Goal: Task Accomplishment & Management: Use online tool/utility

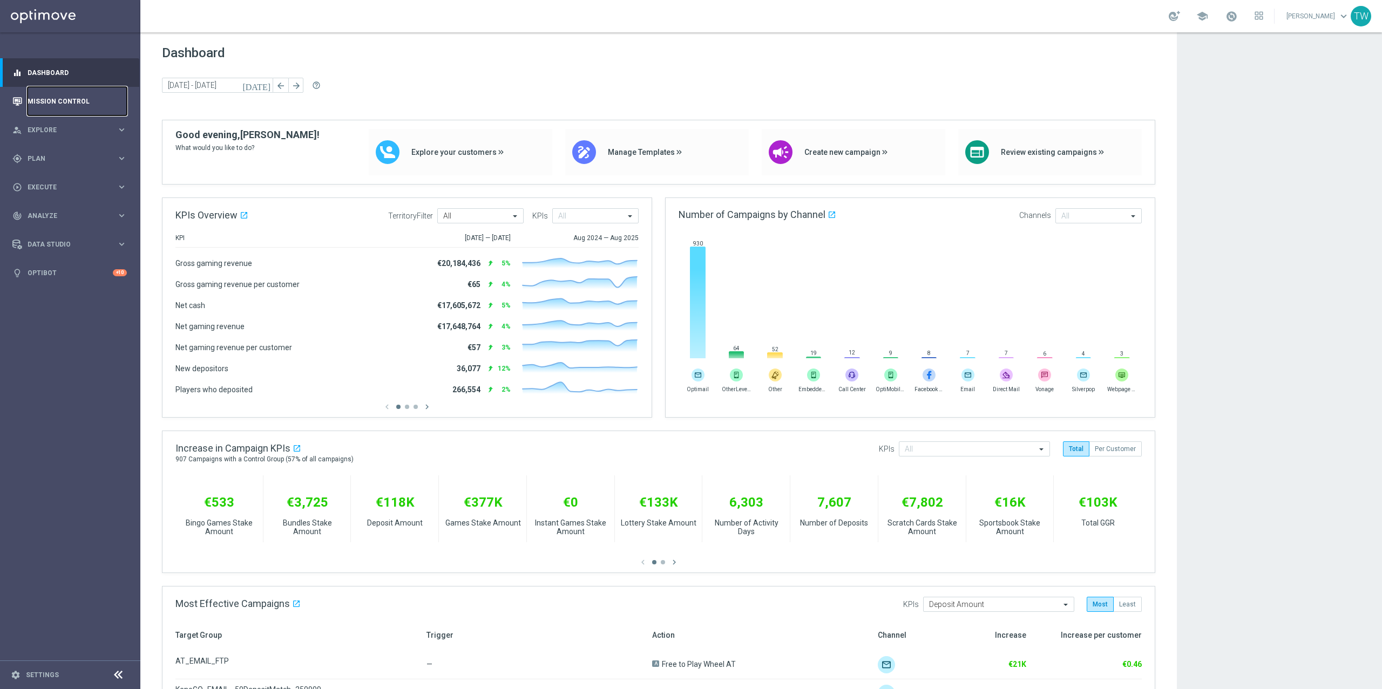
click at [58, 102] on link "Mission Control" at bounding box center [77, 101] width 99 height 29
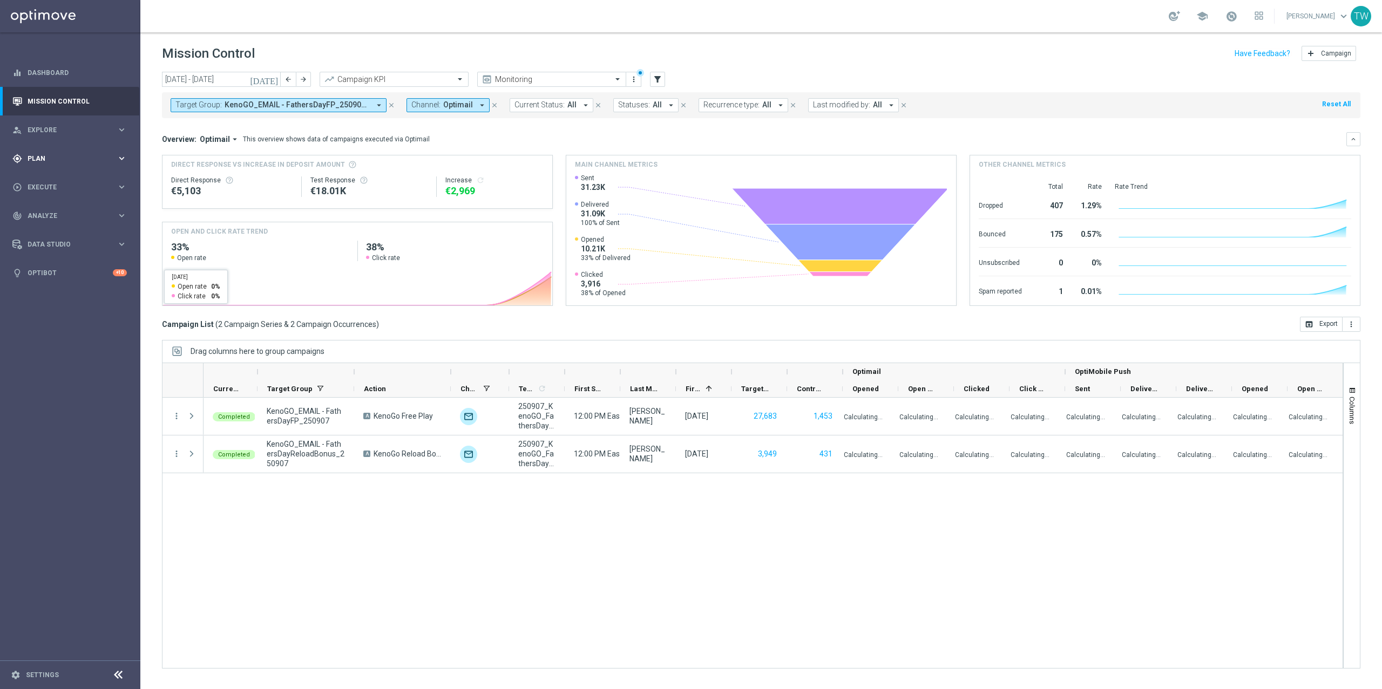
click at [79, 154] on div "gps_fixed Plan" at bounding box center [64, 159] width 104 height 10
click at [67, 205] on accordion "Templates keyboard_arrow_right Optimail OptiMobile In-App OptiMobile Push Embed…" at bounding box center [83, 213] width 111 height 16
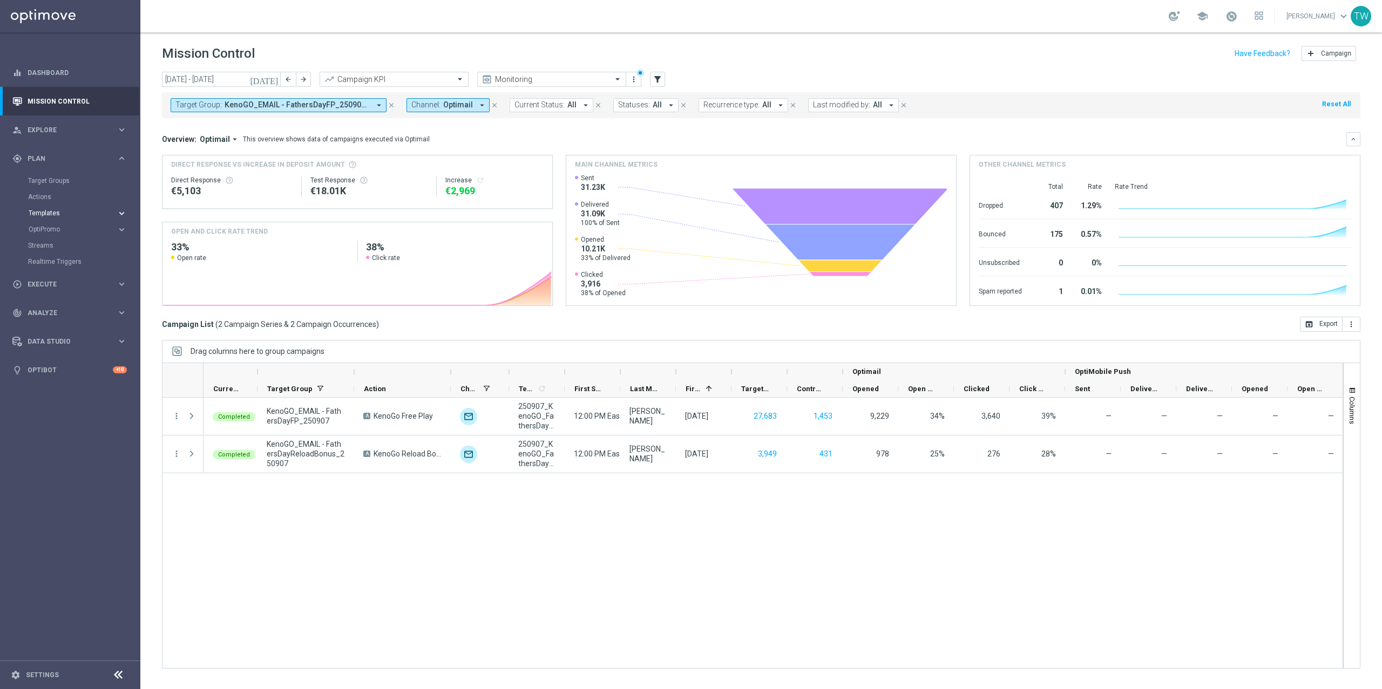
click at [63, 211] on span "Templates" at bounding box center [67, 213] width 77 height 6
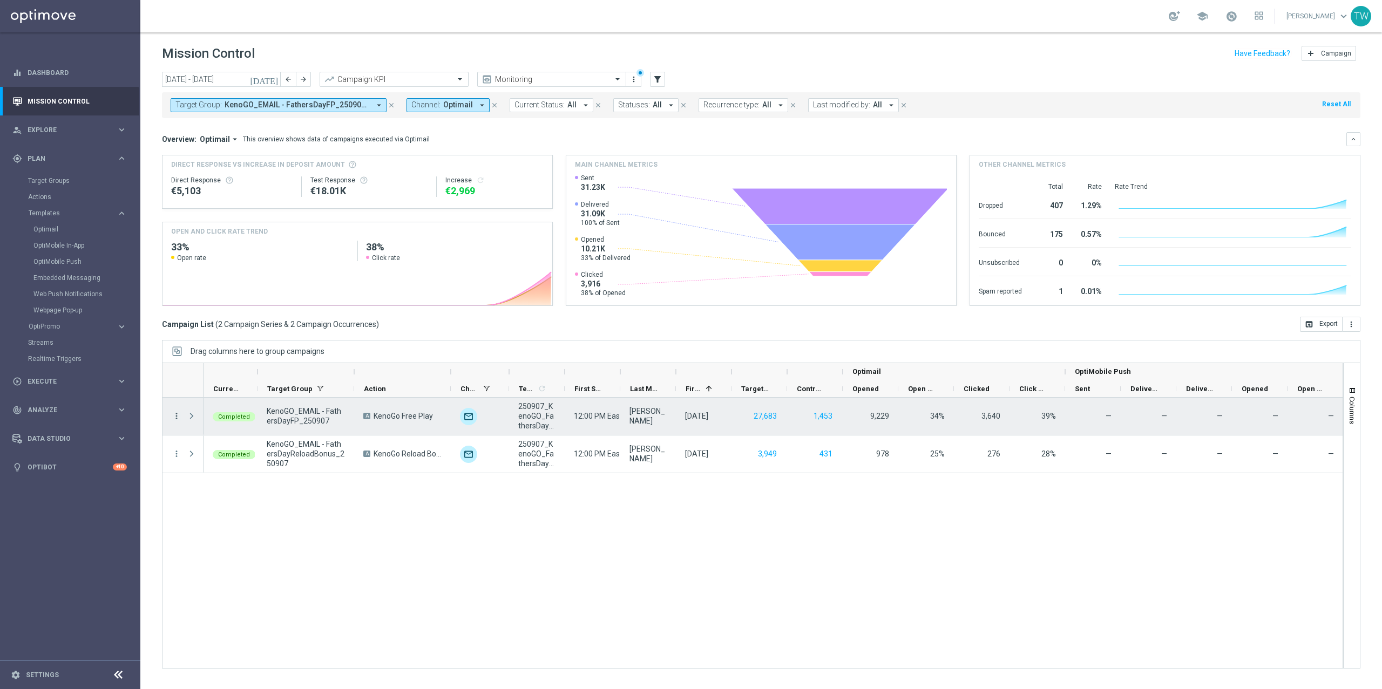
click at [174, 417] on icon "more_vert" at bounding box center [177, 416] width 10 height 10
drag, startPoint x: 429, startPoint y: 419, endPoint x: 489, endPoint y: 417, distance: 60.0
click at [429, 419] on span "KenoGo Free Play" at bounding box center [403, 416] width 59 height 10
click at [499, 410] on span "unfold_more" at bounding box center [500, 409] width 8 height 8
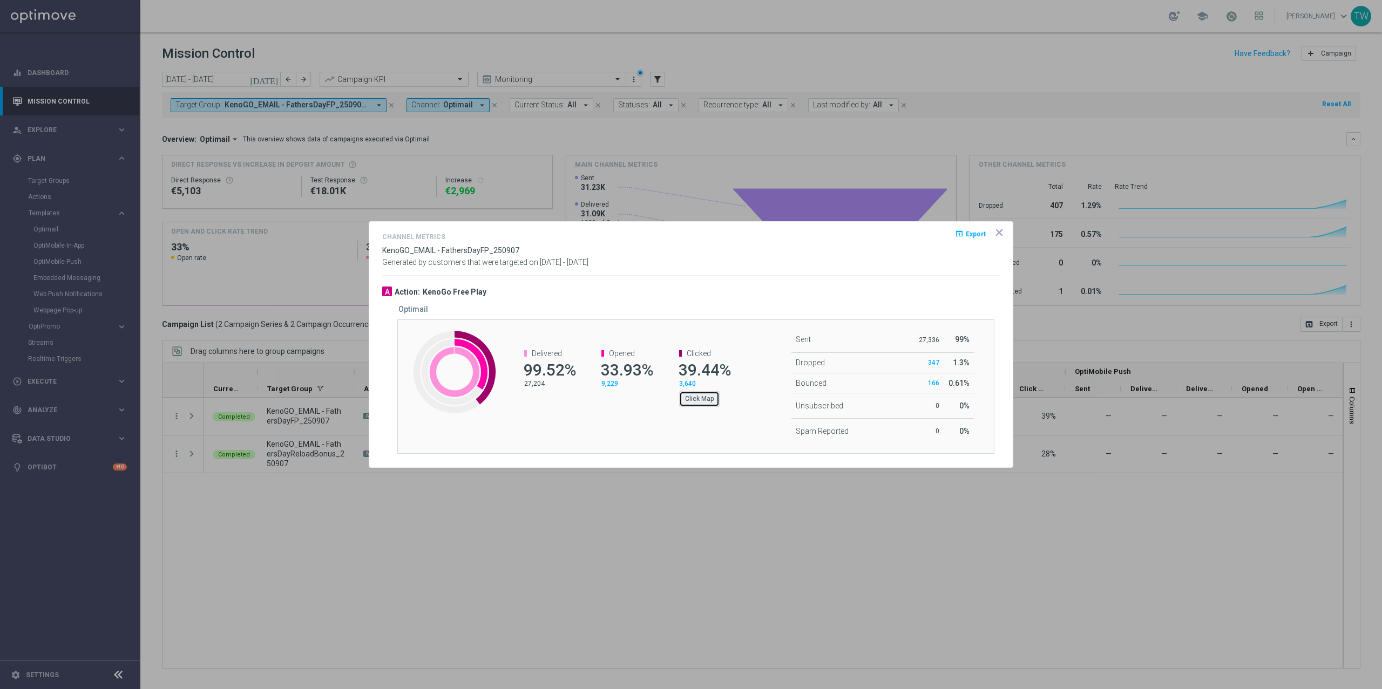
click at [704, 398] on button "Click Map" at bounding box center [699, 398] width 40 height 15
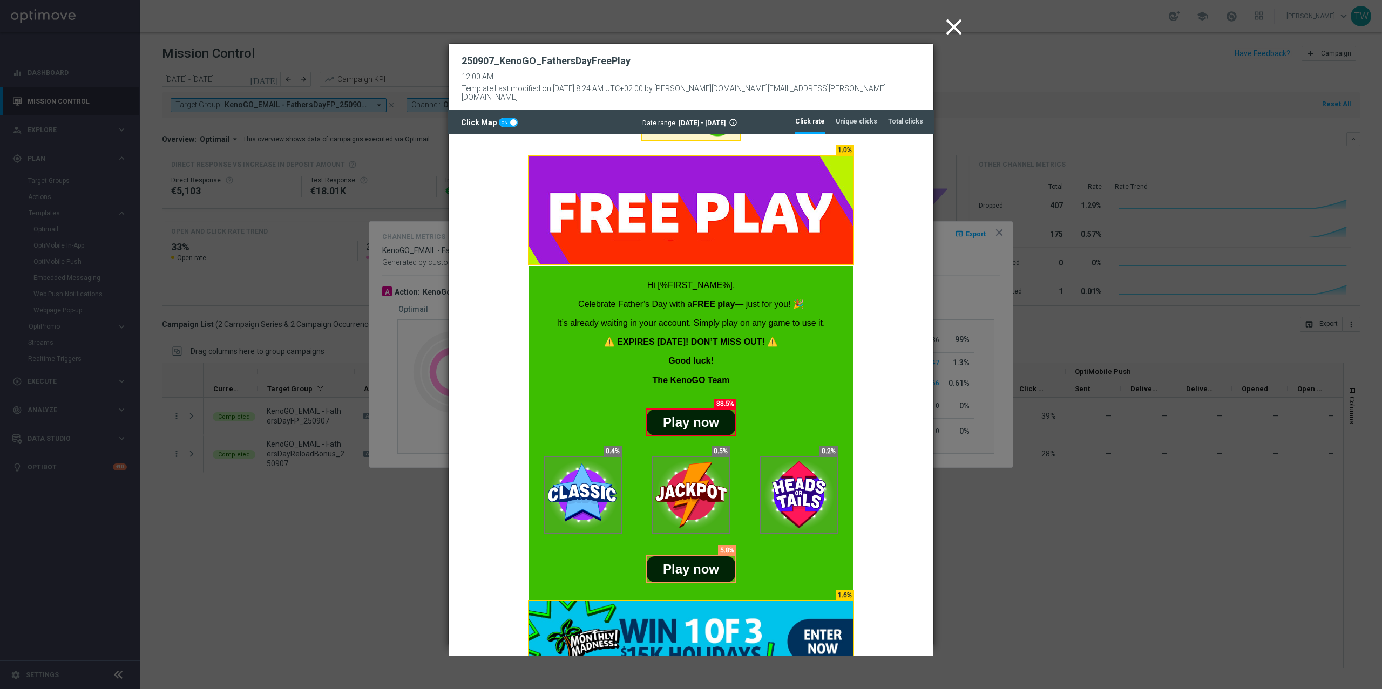
scroll to position [59, 0]
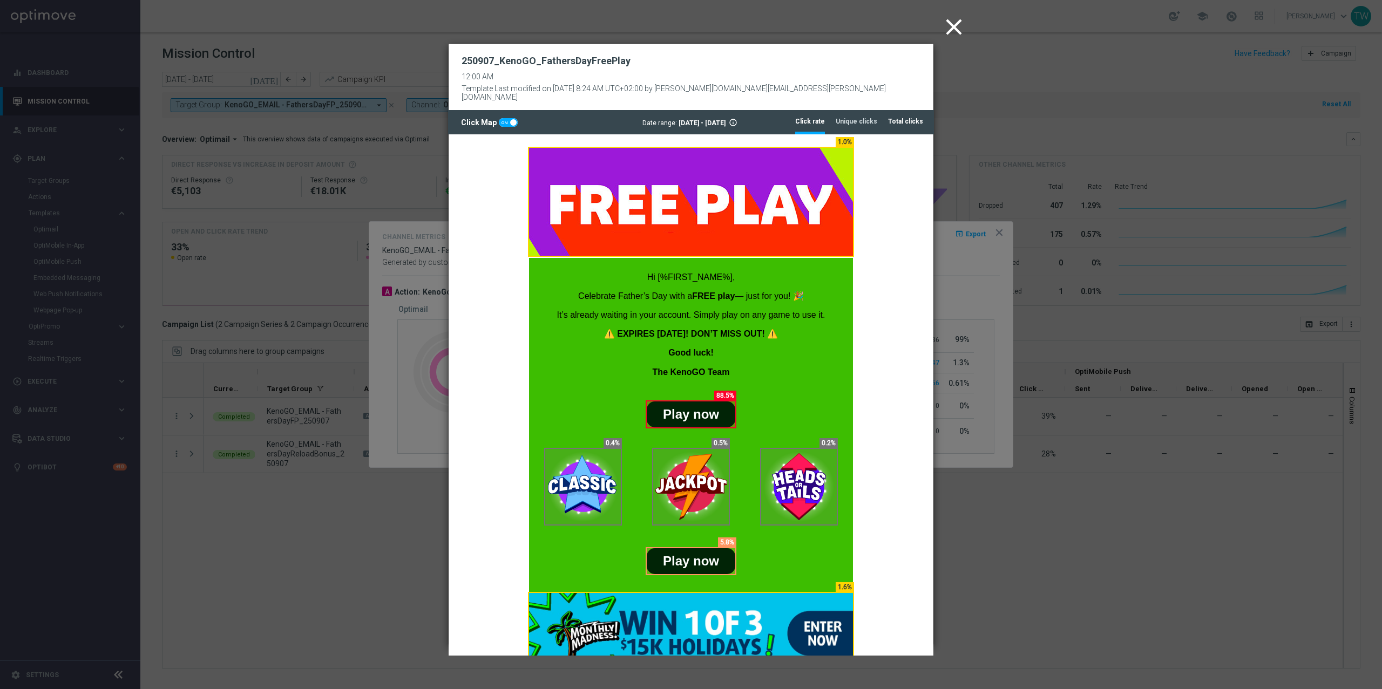
click at [915, 117] on tab-header "Total clicks" at bounding box center [905, 121] width 35 height 9
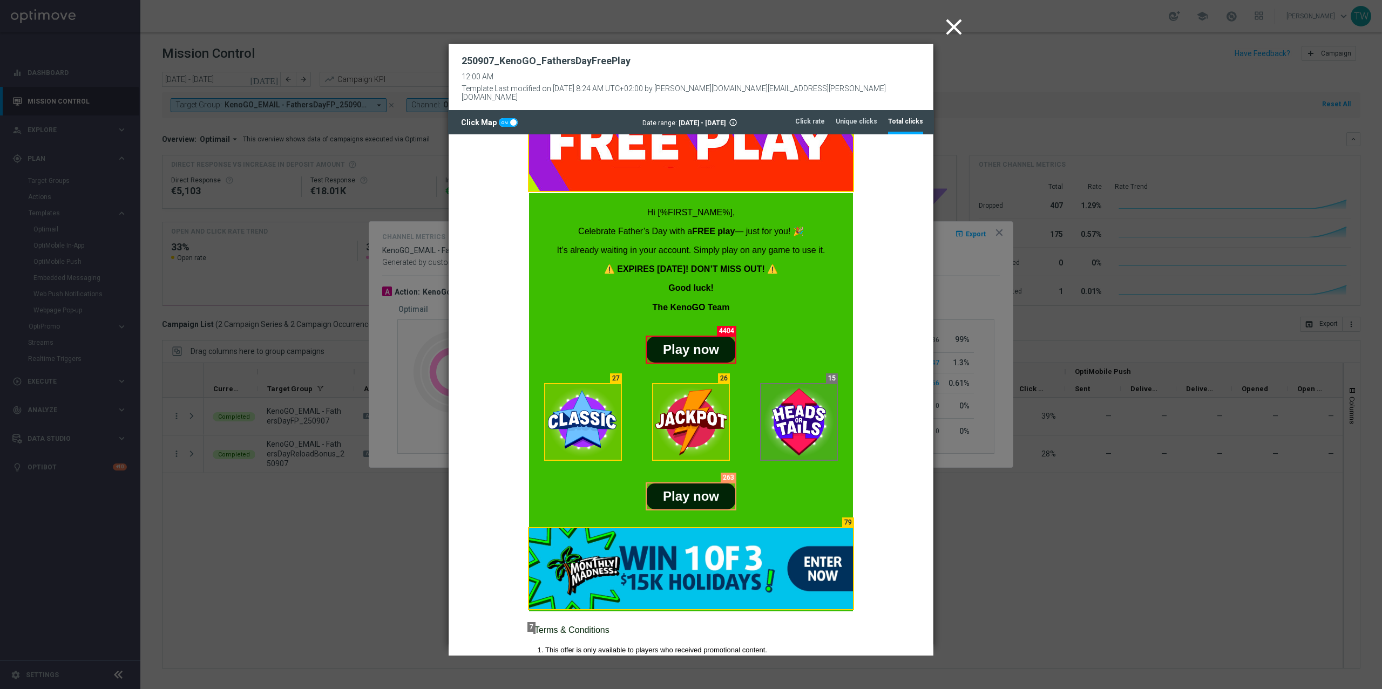
scroll to position [114, 0]
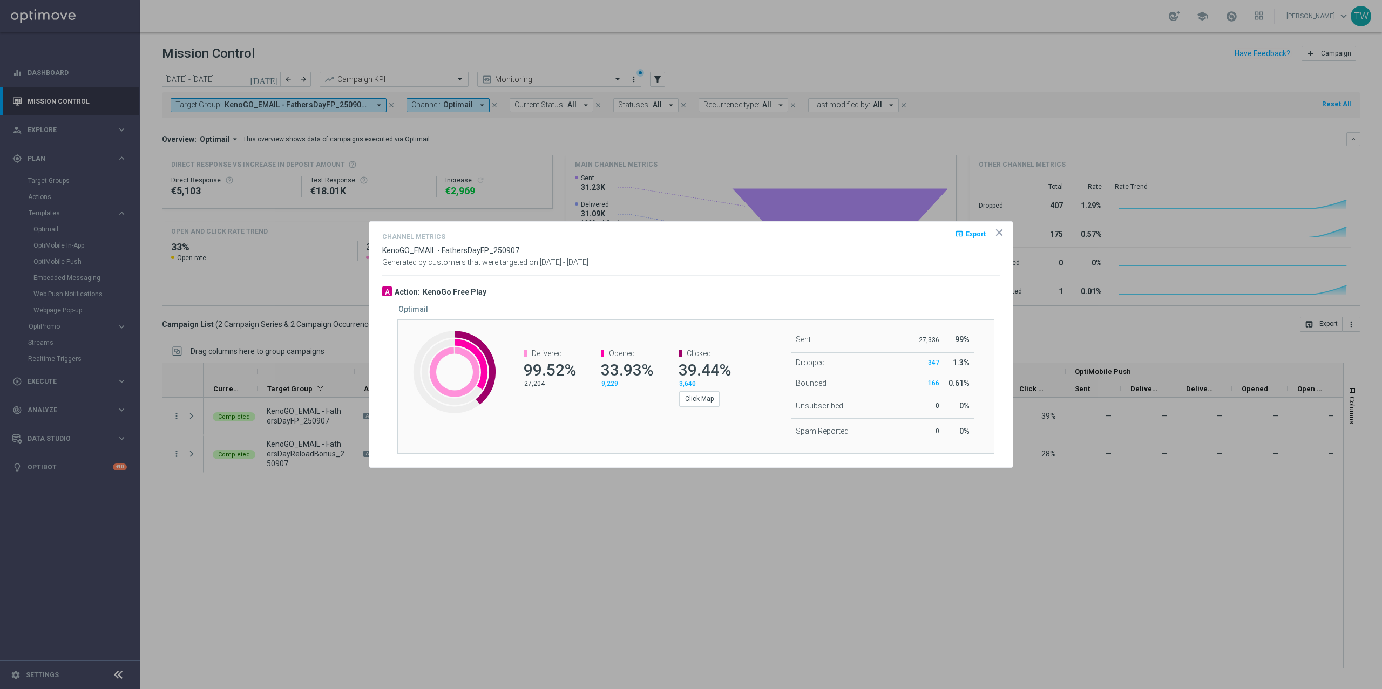
click at [1000, 229] on icon "icon" at bounding box center [999, 232] width 11 height 11
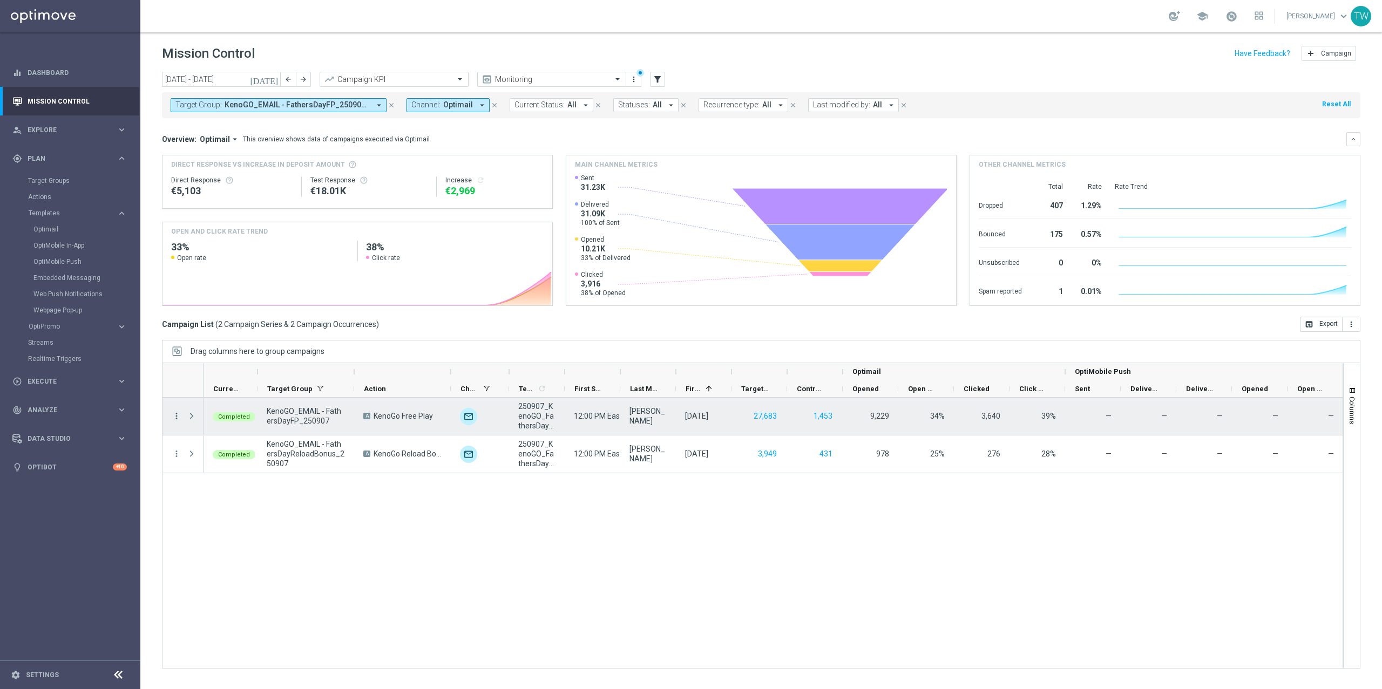
click at [179, 417] on icon "more_vert" at bounding box center [177, 416] width 10 height 10
click at [259, 483] on span "Go to Campaign Analysis" at bounding box center [236, 485] width 77 height 8
click at [176, 418] on icon "more_vert" at bounding box center [177, 416] width 10 height 10
click at [262, 483] on span "Go to Campaign Analysis" at bounding box center [236, 485] width 77 height 8
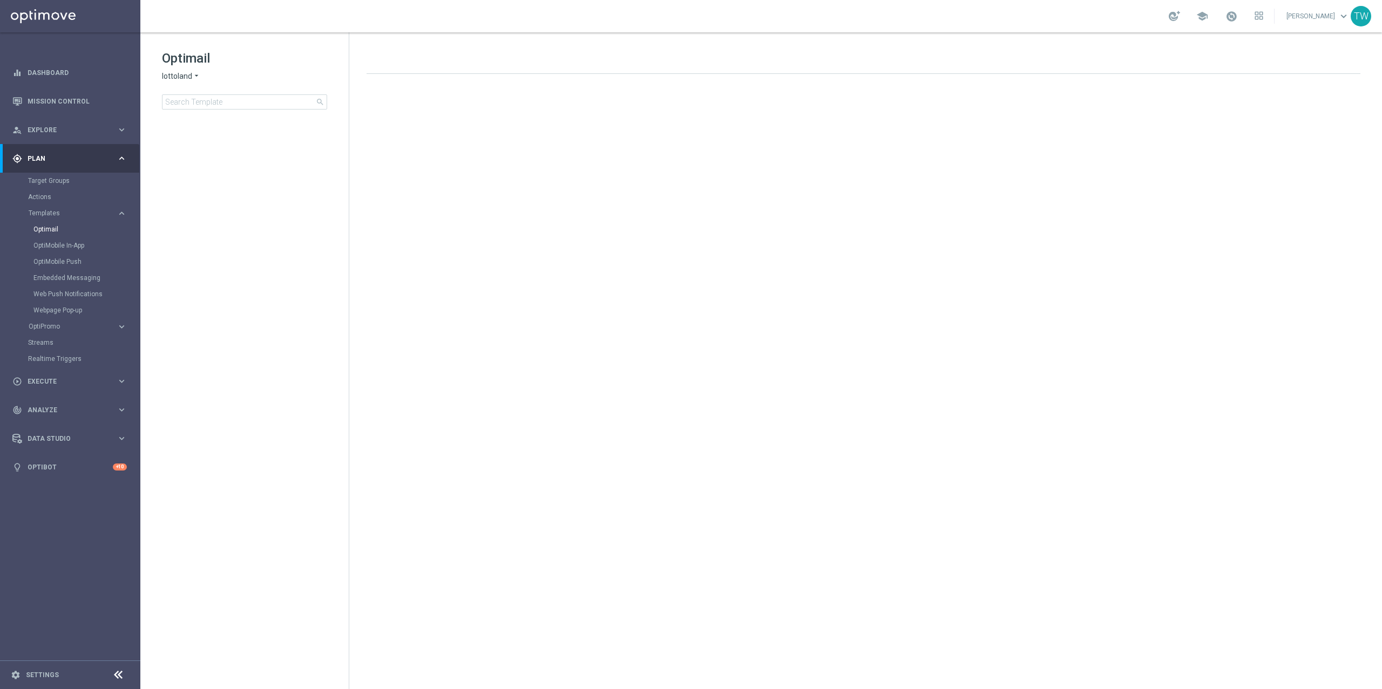
click at [197, 79] on icon "arrow_drop_down" at bounding box center [196, 76] width 9 height 10
click at [196, 97] on div "KenoGO" at bounding box center [203, 101] width 81 height 13
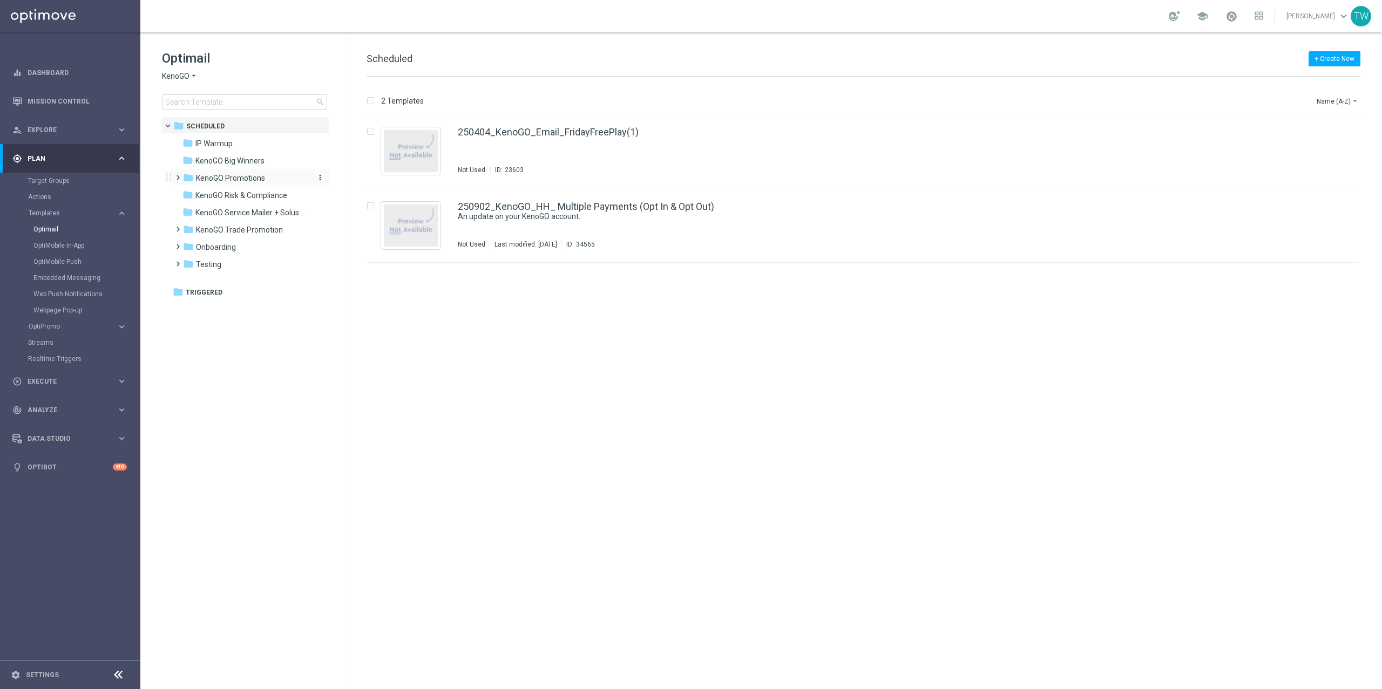
click at [241, 182] on span "KenoGO Promotions" at bounding box center [230, 178] width 69 height 10
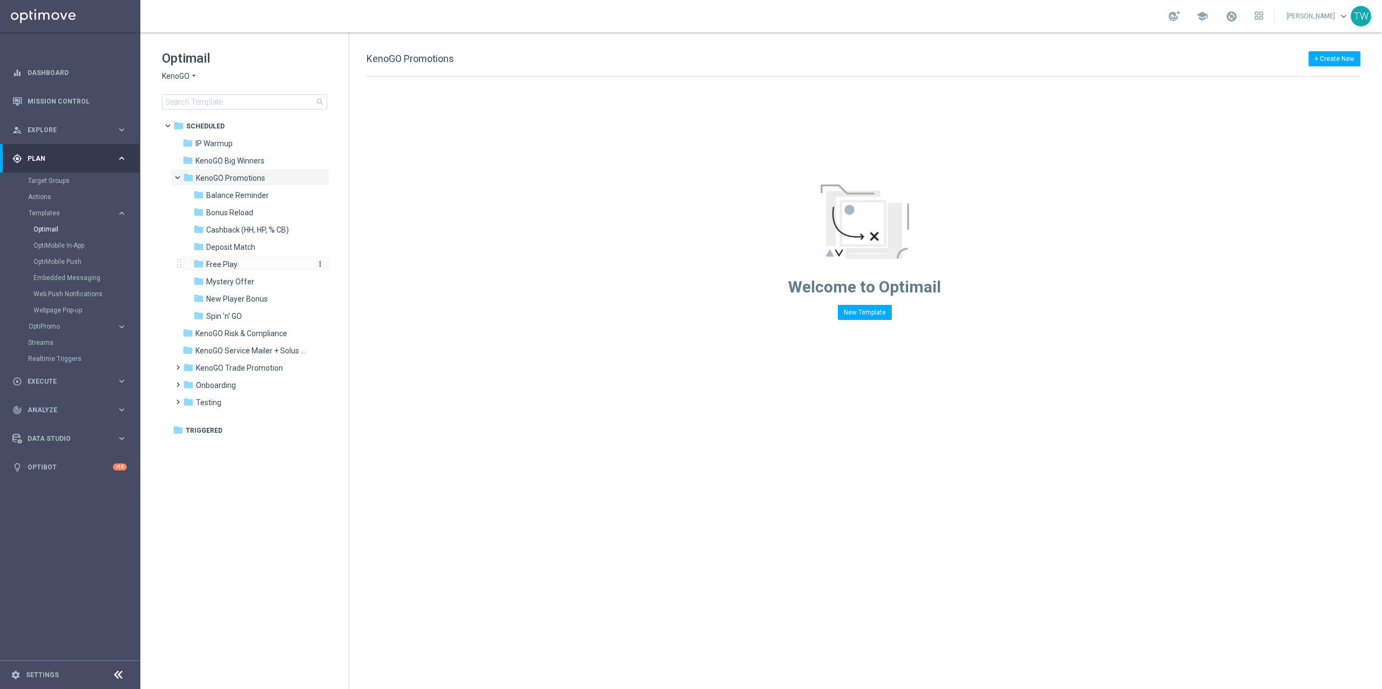
click at [254, 263] on div "folder Free Play" at bounding box center [250, 265] width 115 height 12
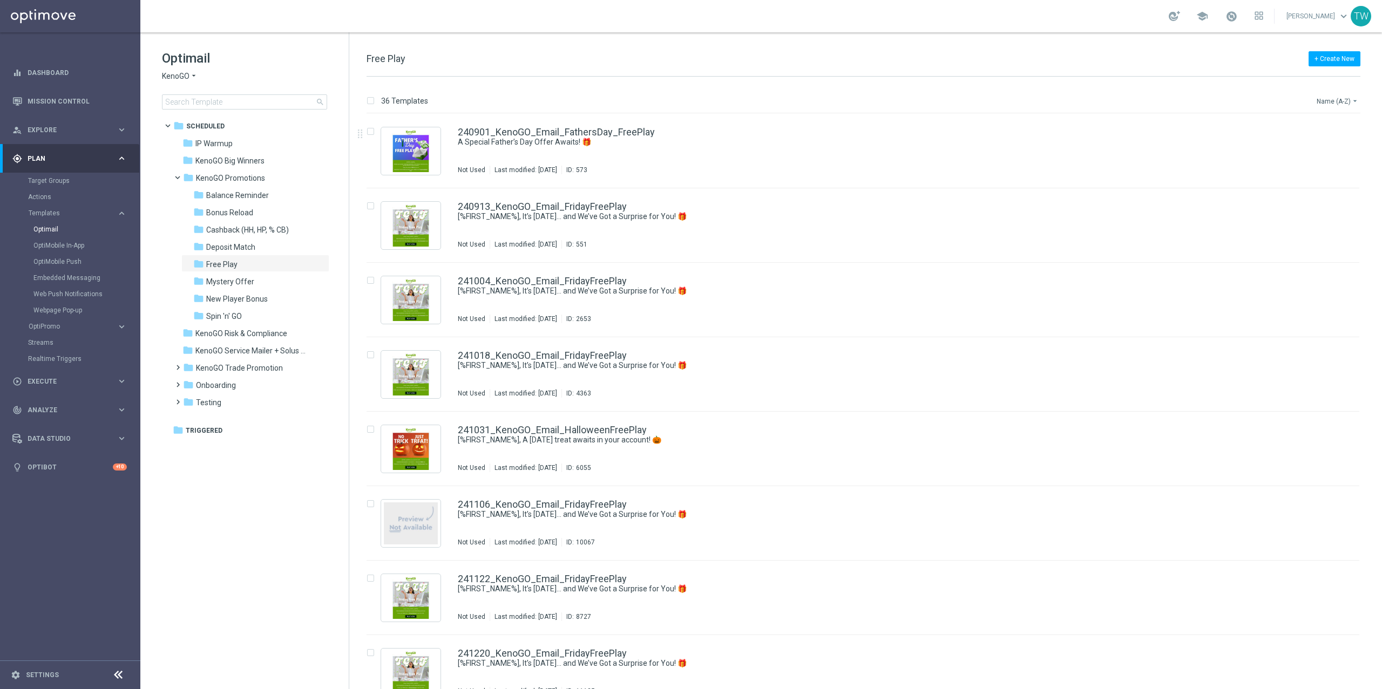
click at [1331, 100] on button "Name (A-Z) arrow_drop_down" at bounding box center [1338, 100] width 45 height 13
click at [1331, 151] on span "Date Modified (Newest)" at bounding box center [1319, 150] width 72 height 8
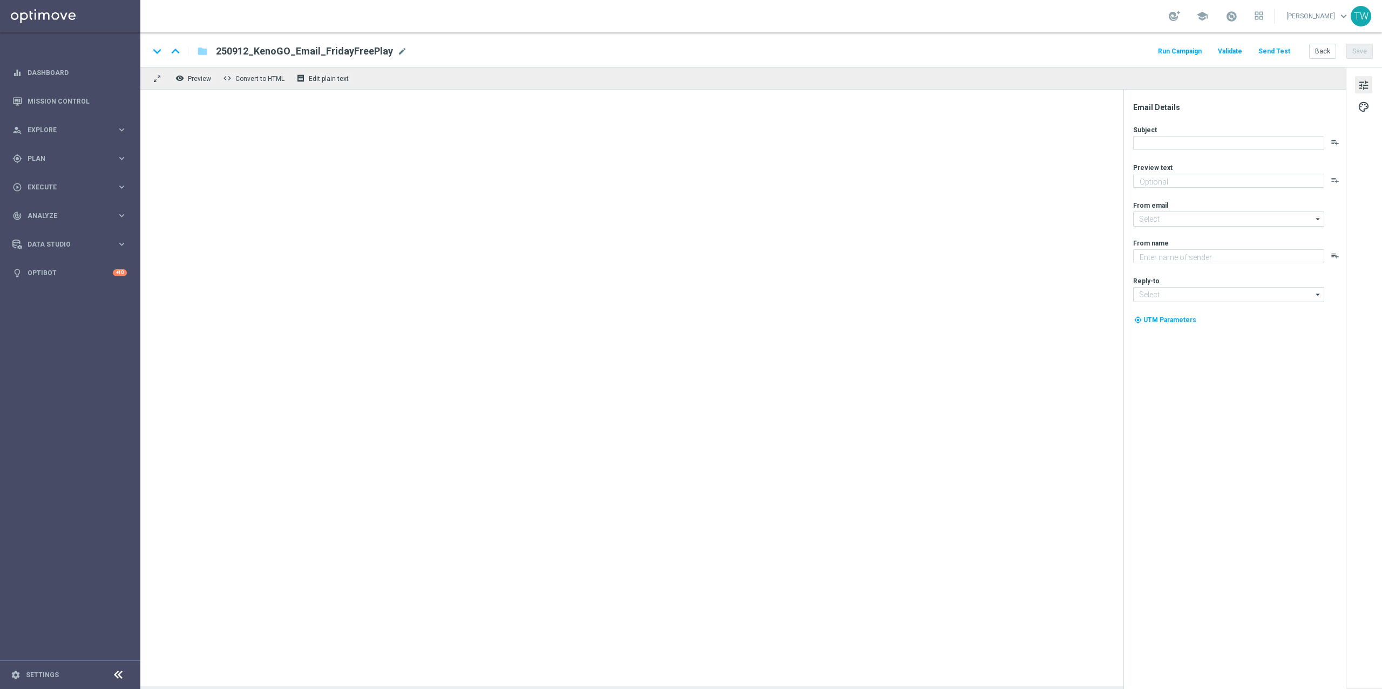
type textarea "A little Friday fun, on us!"
type input "mail@crm.kenogo.com.au"
type textarea "KenoGO"
type input "support@kenogo.com.au"
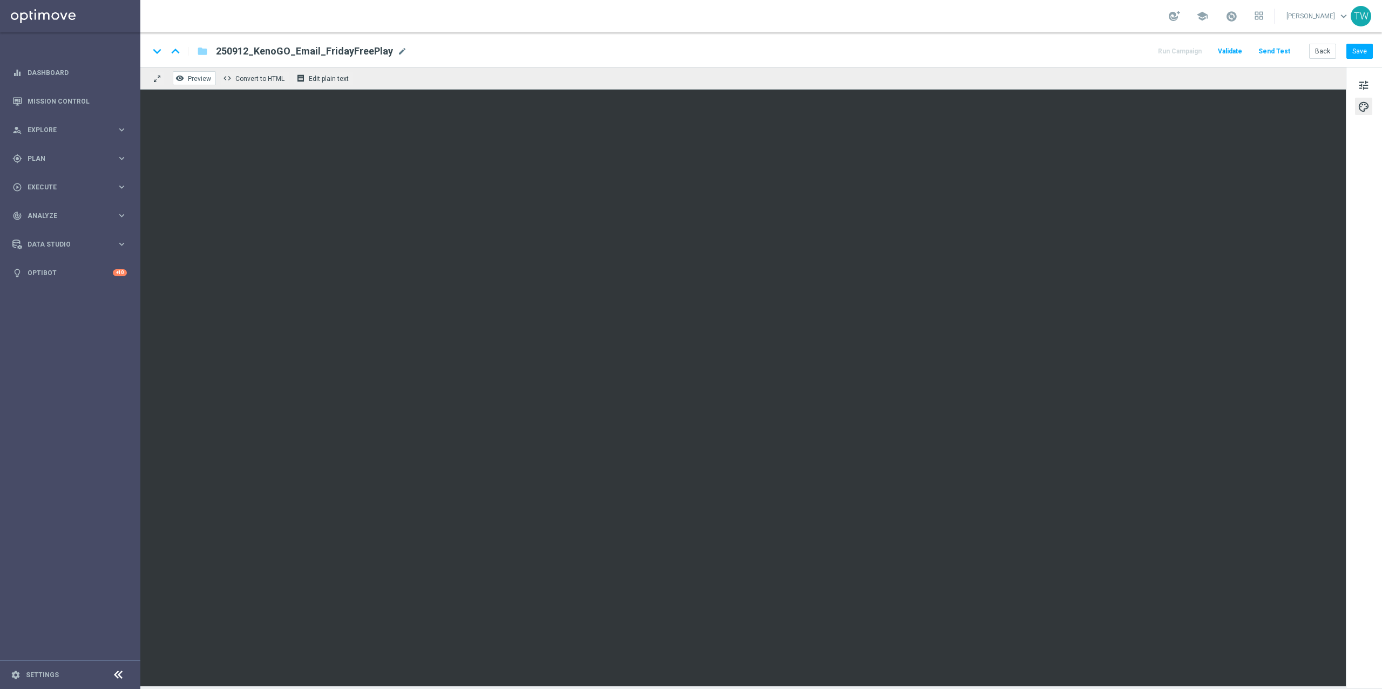
click at [205, 79] on span "Preview" at bounding box center [199, 79] width 23 height 8
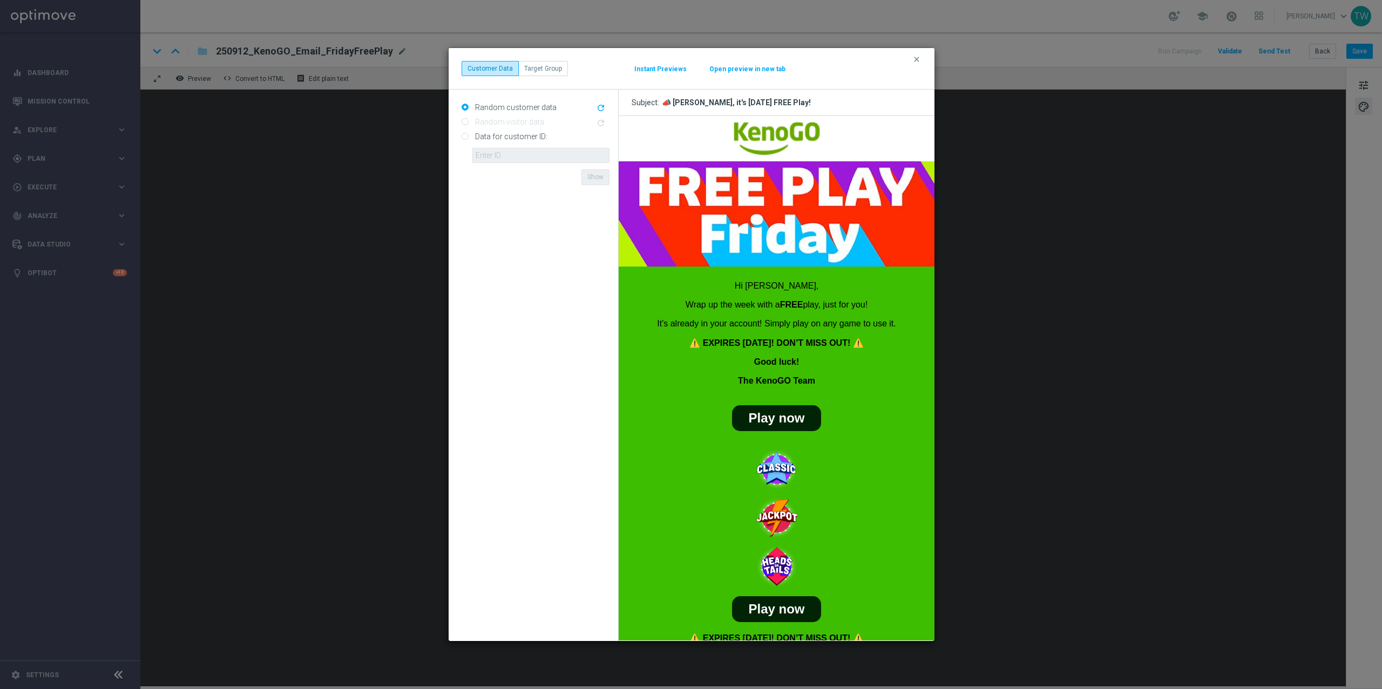
click at [658, 70] on button "Instant Previews" at bounding box center [660, 69] width 53 height 9
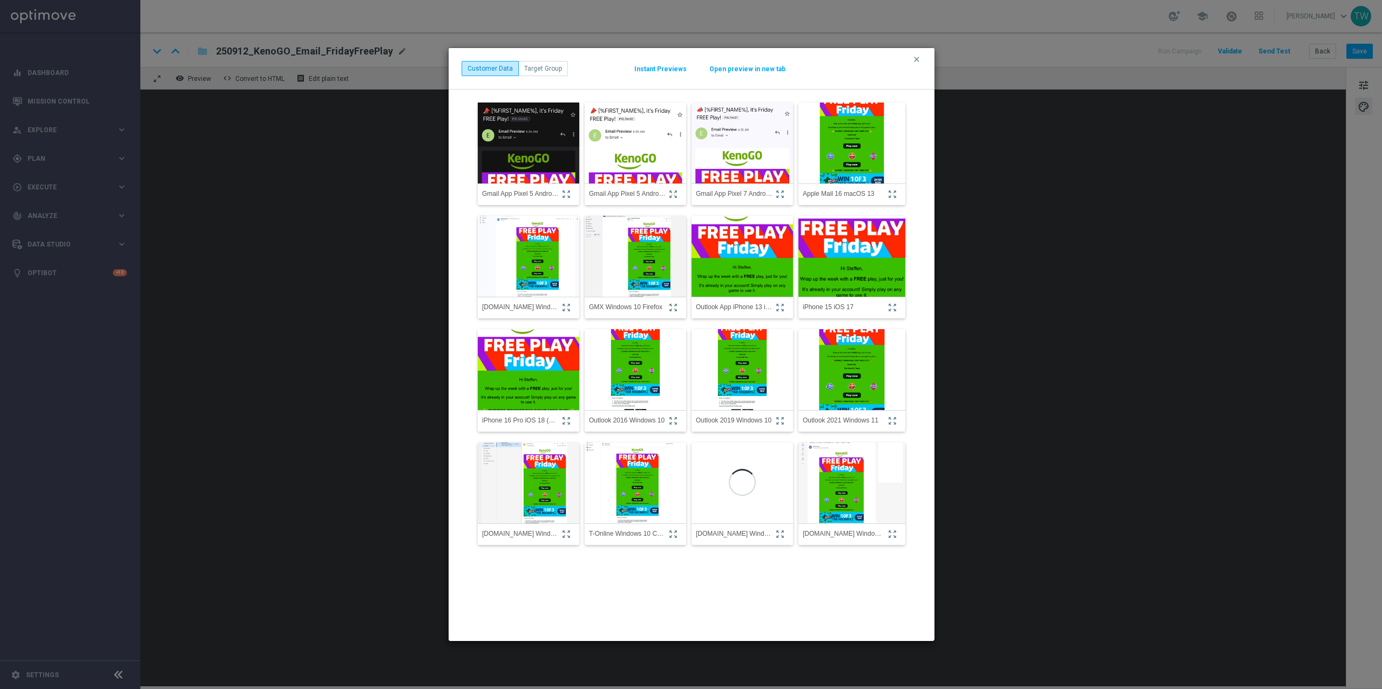
click at [835, 276] on img at bounding box center [852, 257] width 118 height 126
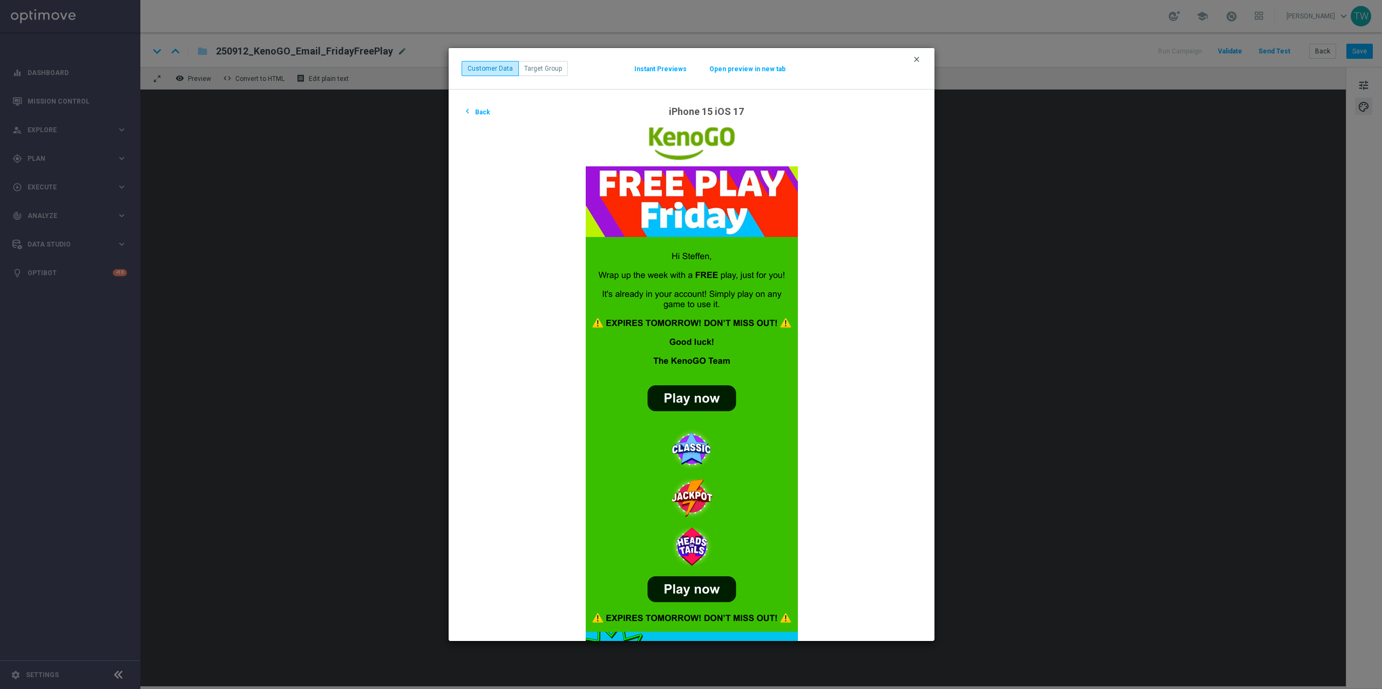
click at [918, 56] on icon "clear" at bounding box center [916, 59] width 9 height 9
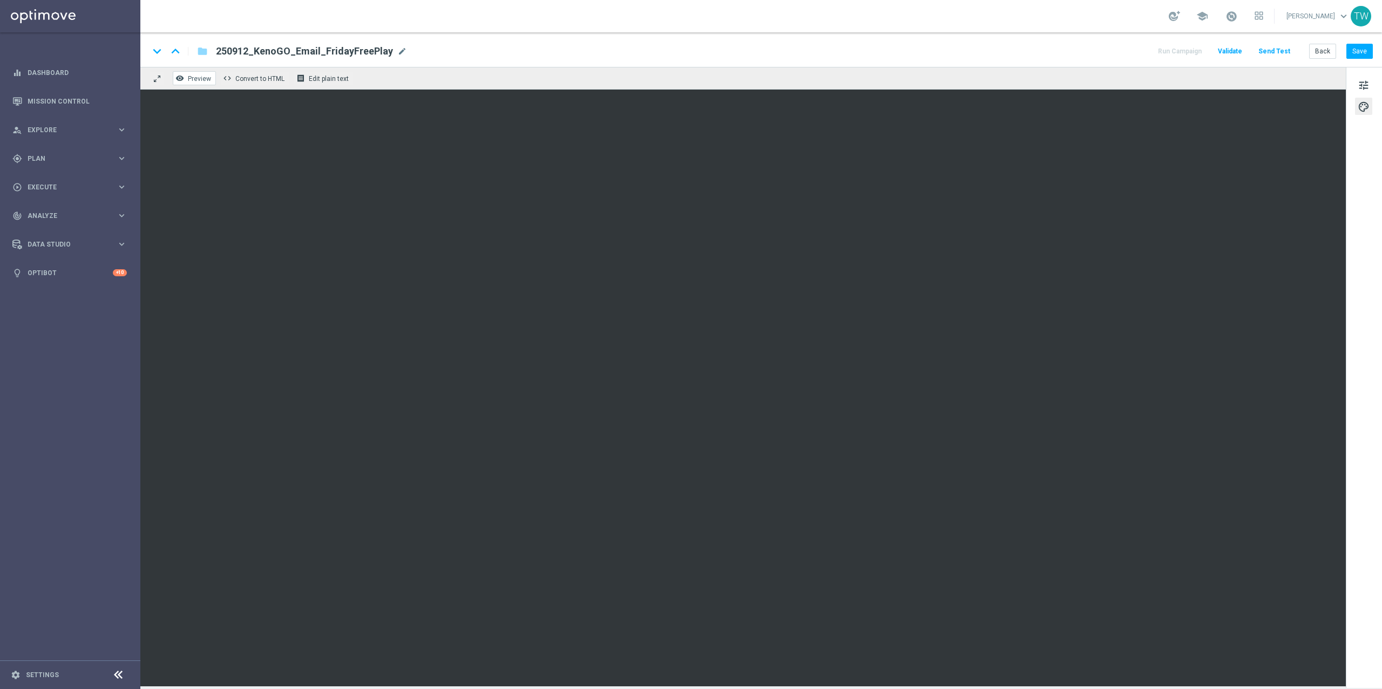
click at [185, 82] on button "remove_red_eye Preview" at bounding box center [194, 78] width 43 height 14
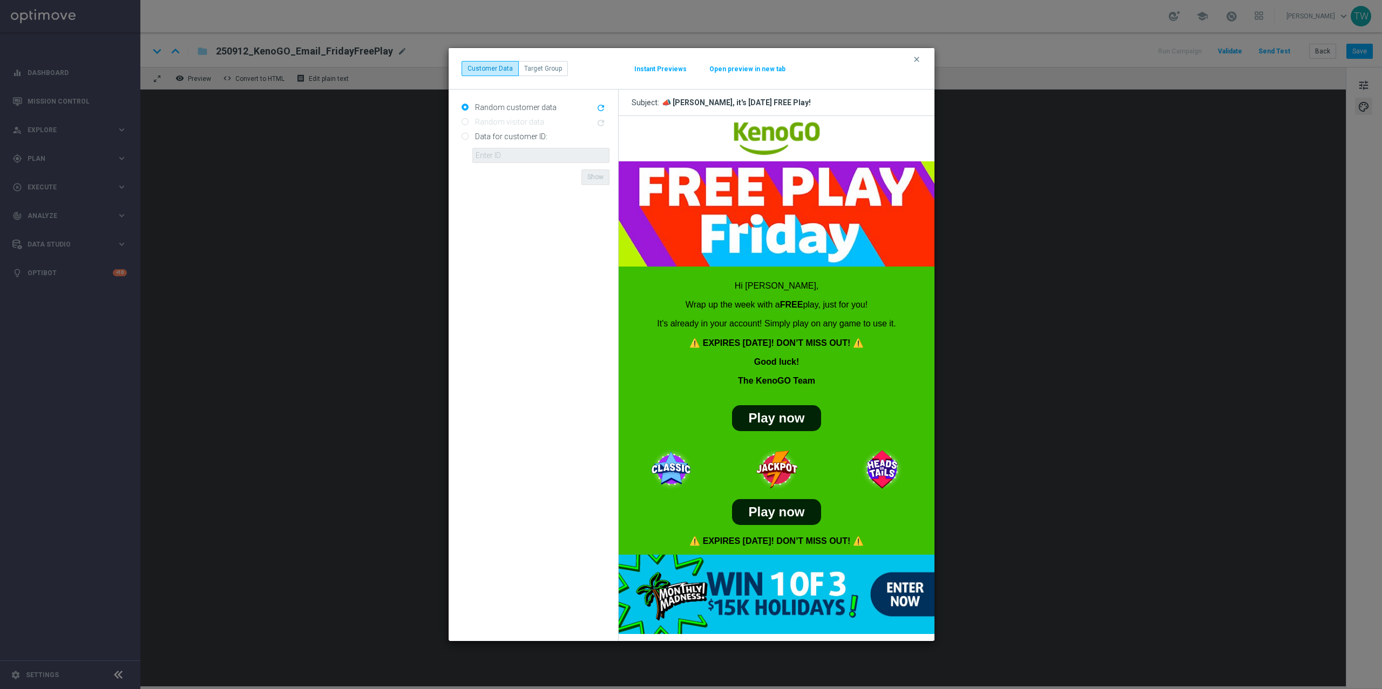
click at [661, 71] on button "Instant Previews" at bounding box center [660, 69] width 53 height 9
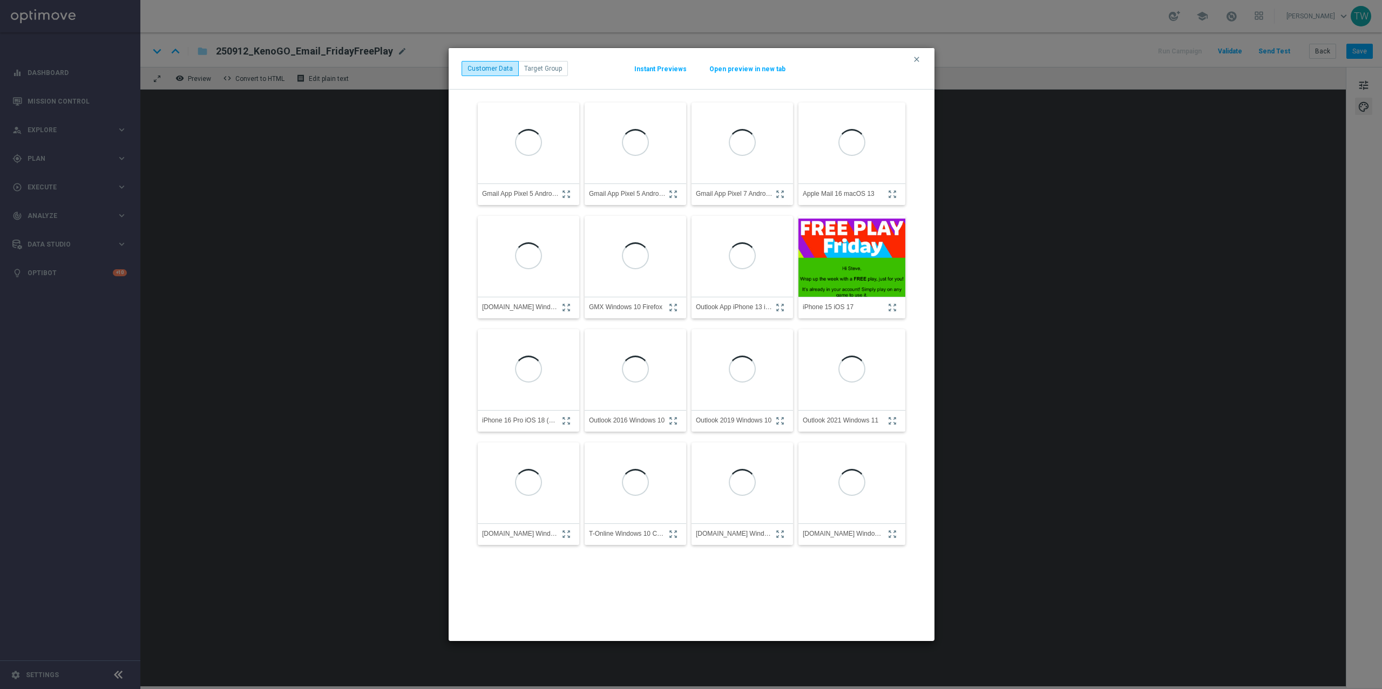
click at [842, 238] on img at bounding box center [852, 257] width 118 height 126
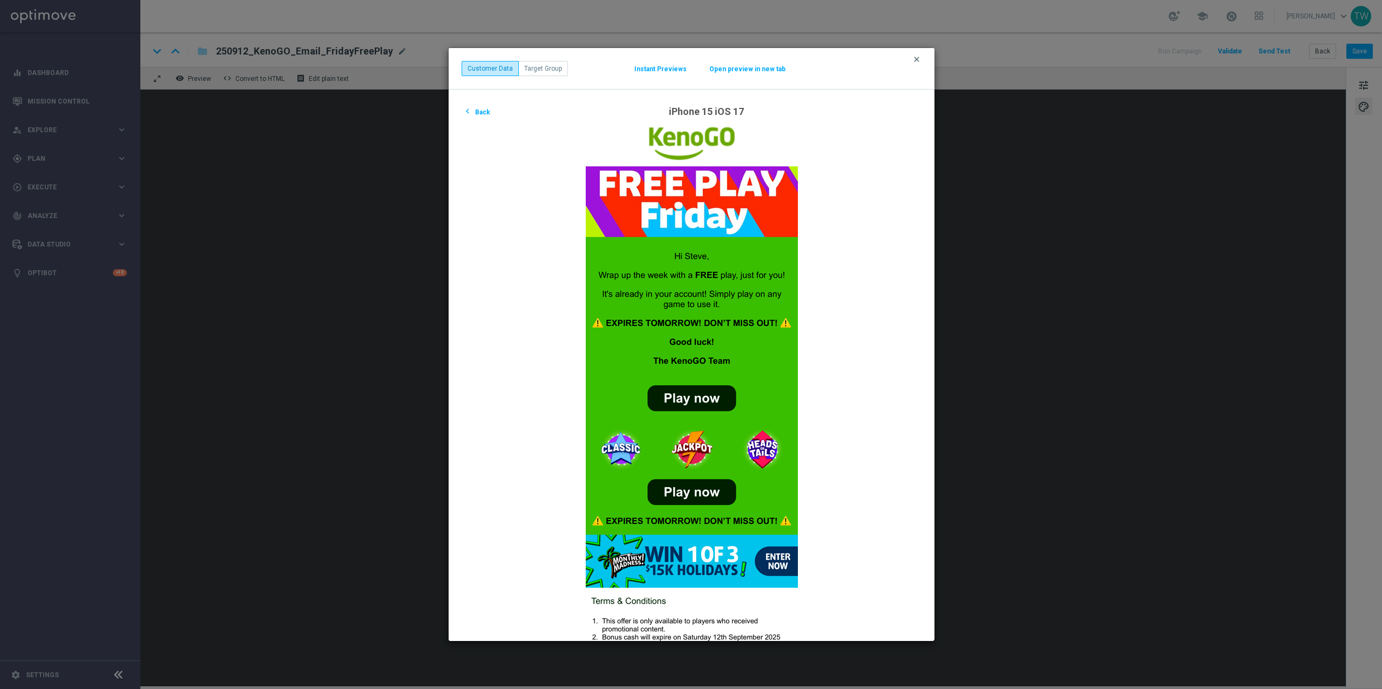
click at [919, 57] on icon "clear" at bounding box center [916, 59] width 9 height 9
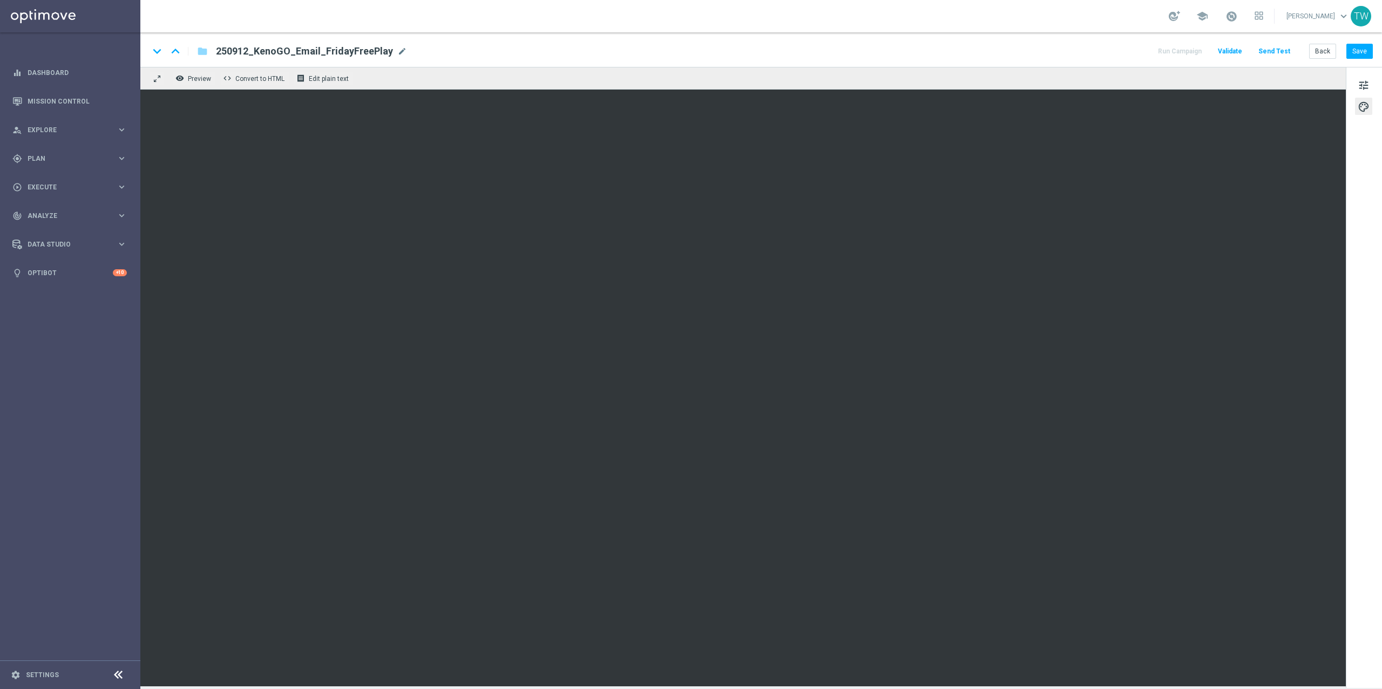
click at [1285, 50] on button "Send Test" at bounding box center [1274, 51] width 35 height 15
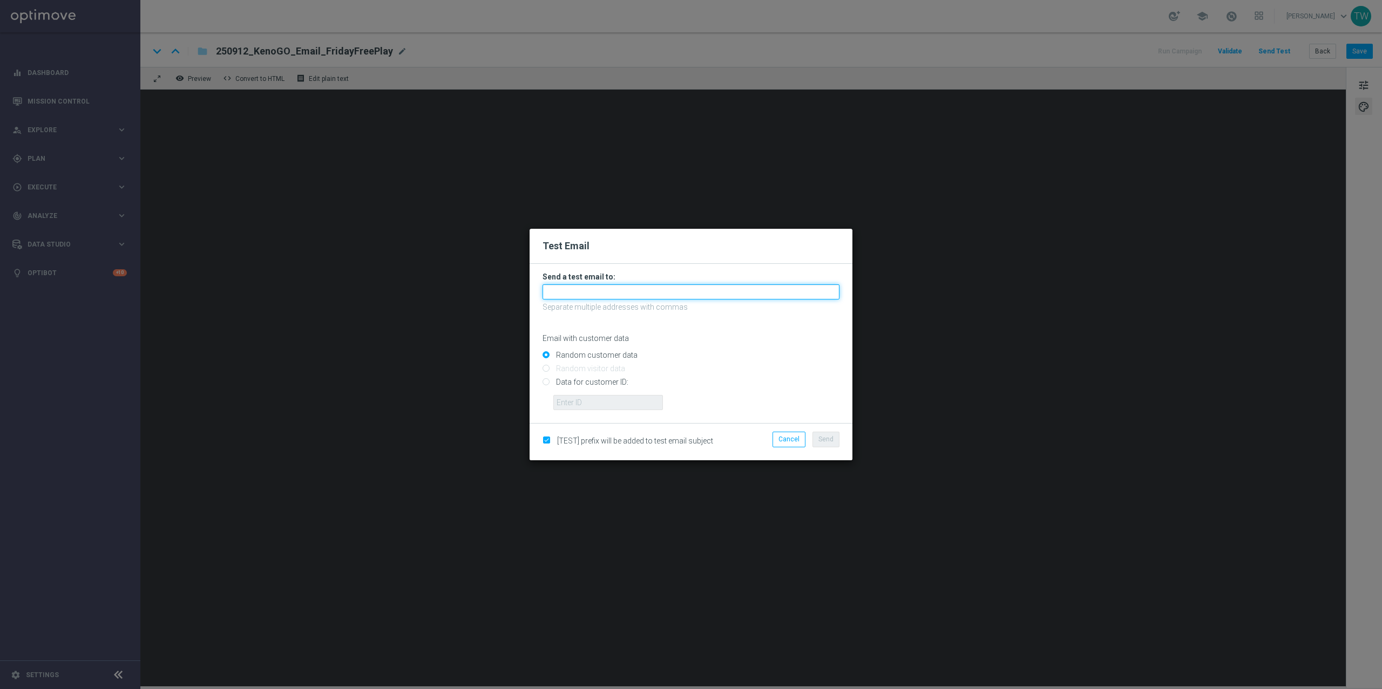
click at [659, 287] on input "text" at bounding box center [691, 292] width 297 height 15
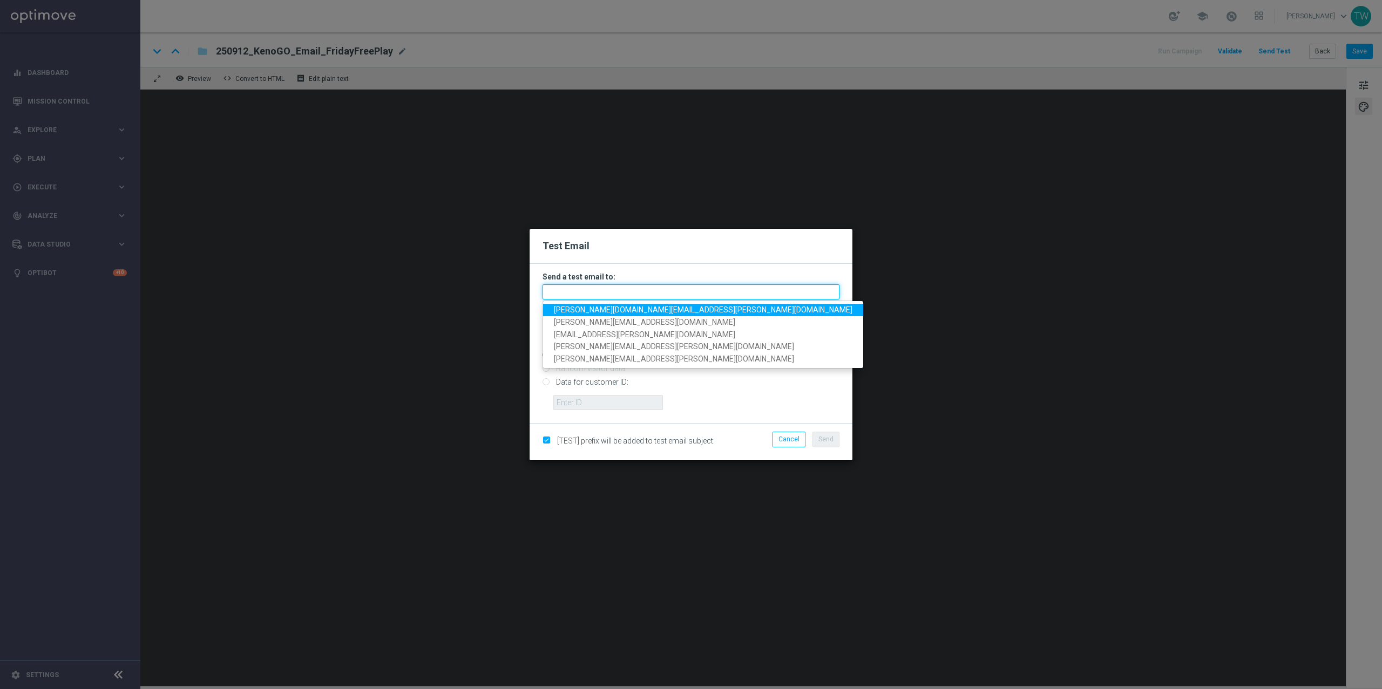
paste input "tina.wang@lottoland.com,adam.pustetto@lottoland.com,emma.kasbarian@lottoland.co…"
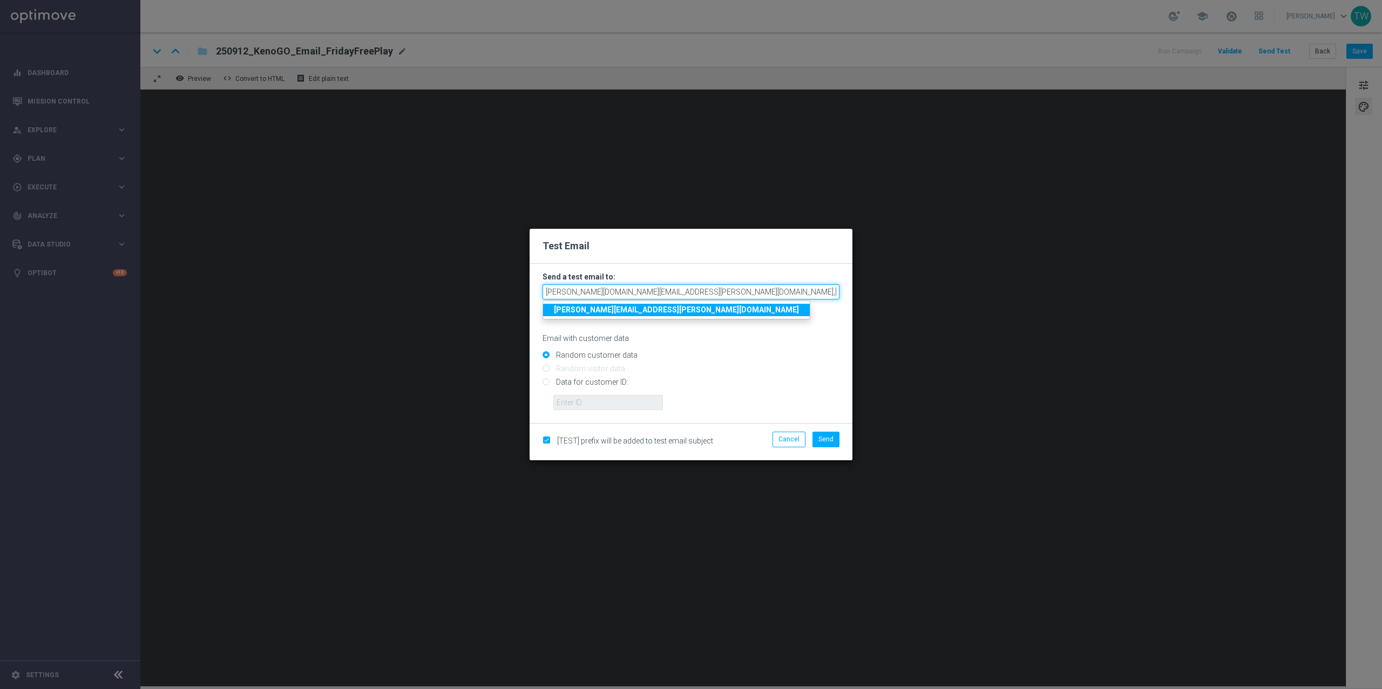
scroll to position [0, 215]
click at [827, 436] on span "Send" at bounding box center [826, 440] width 15 height 8
type input "tina.wang@lottoland.com,adam.pustetto@lottoland.com,emma.kasbarian@lottoland.co…"
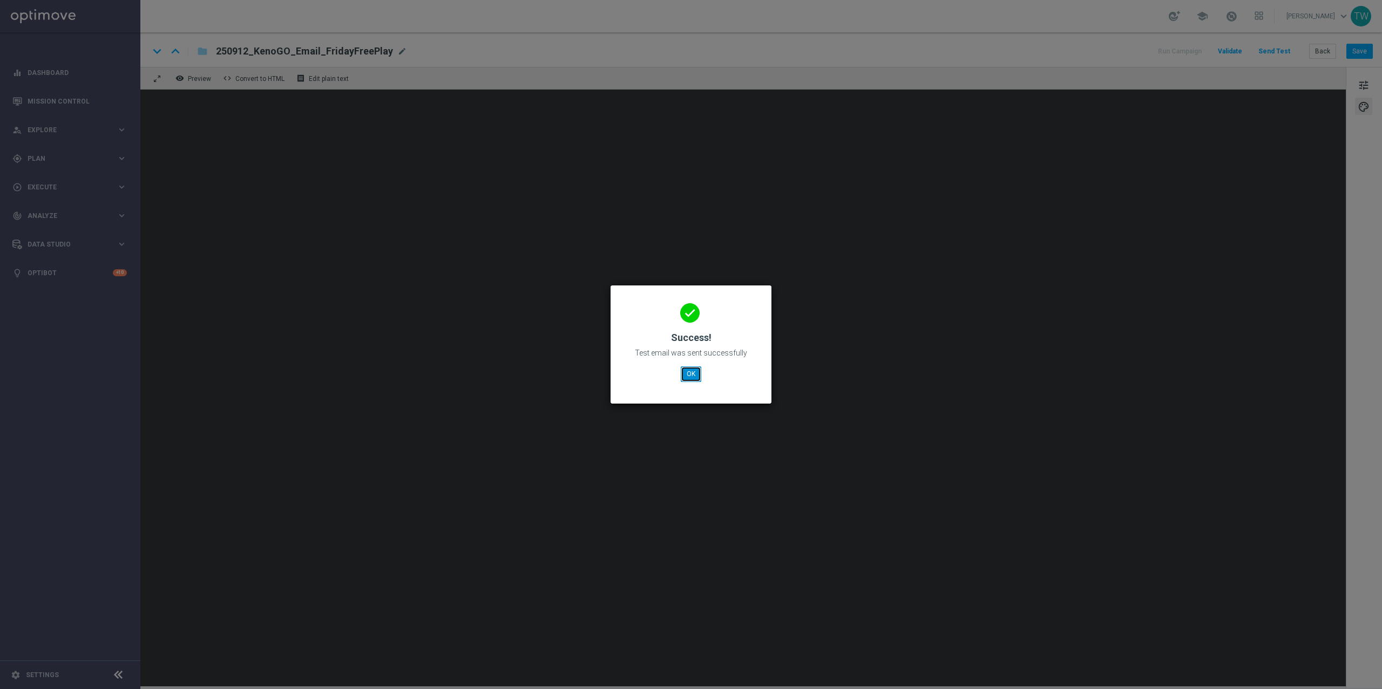
click at [692, 374] on button "OK" at bounding box center [691, 374] width 21 height 15
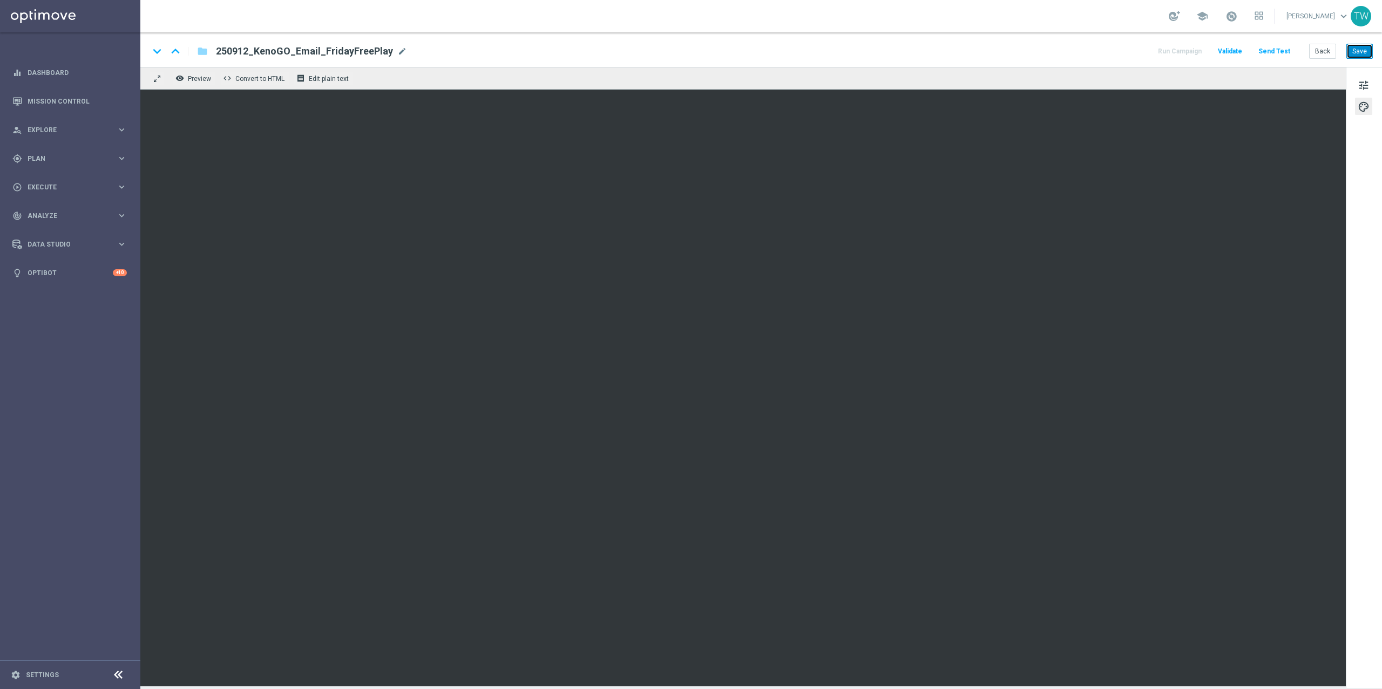
click at [1363, 48] on button "Save" at bounding box center [1360, 51] width 26 height 15
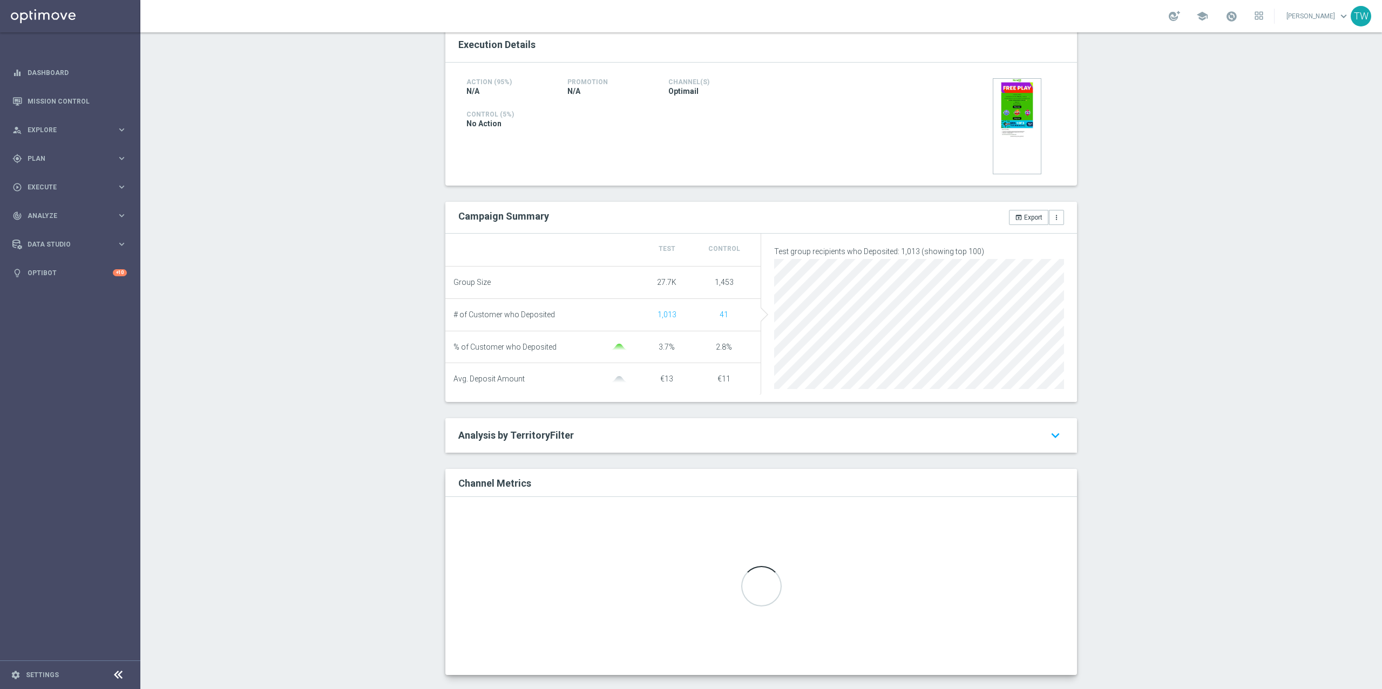
scroll to position [247, 0]
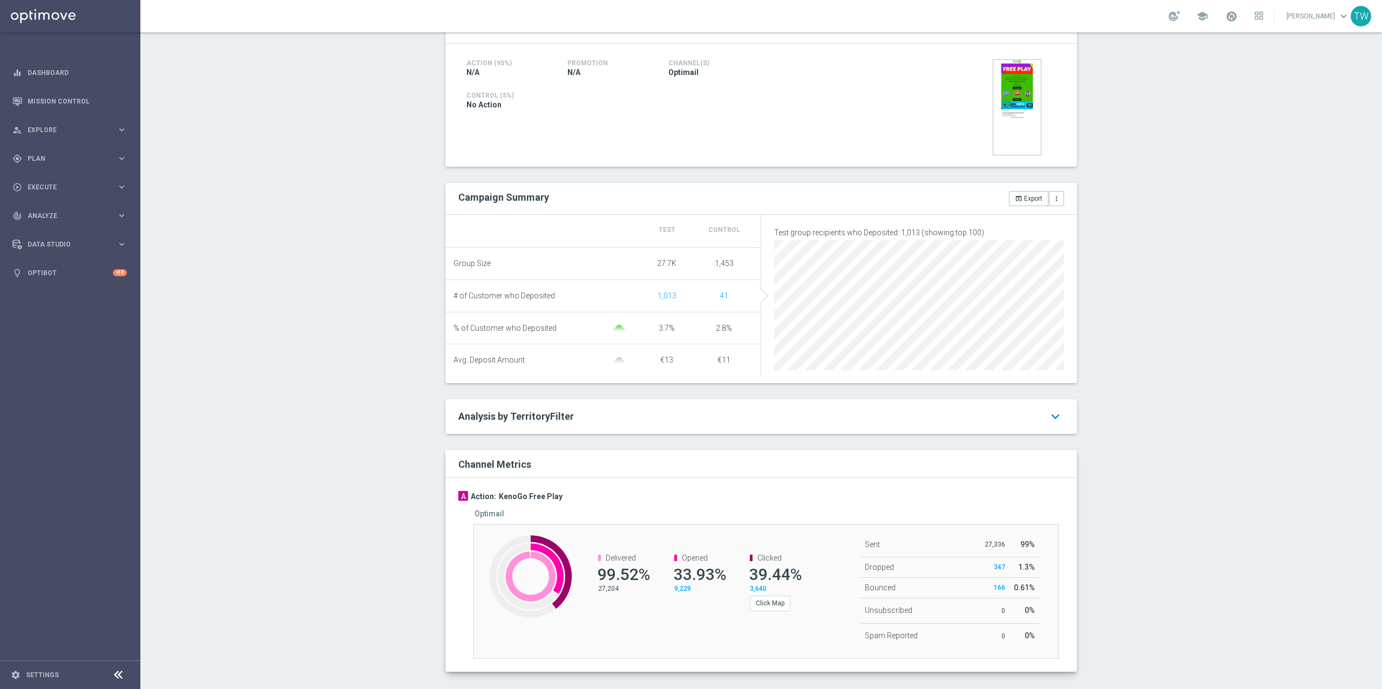
click at [1052, 421] on icon "keyboard_arrow_down" at bounding box center [1055, 416] width 17 height 19
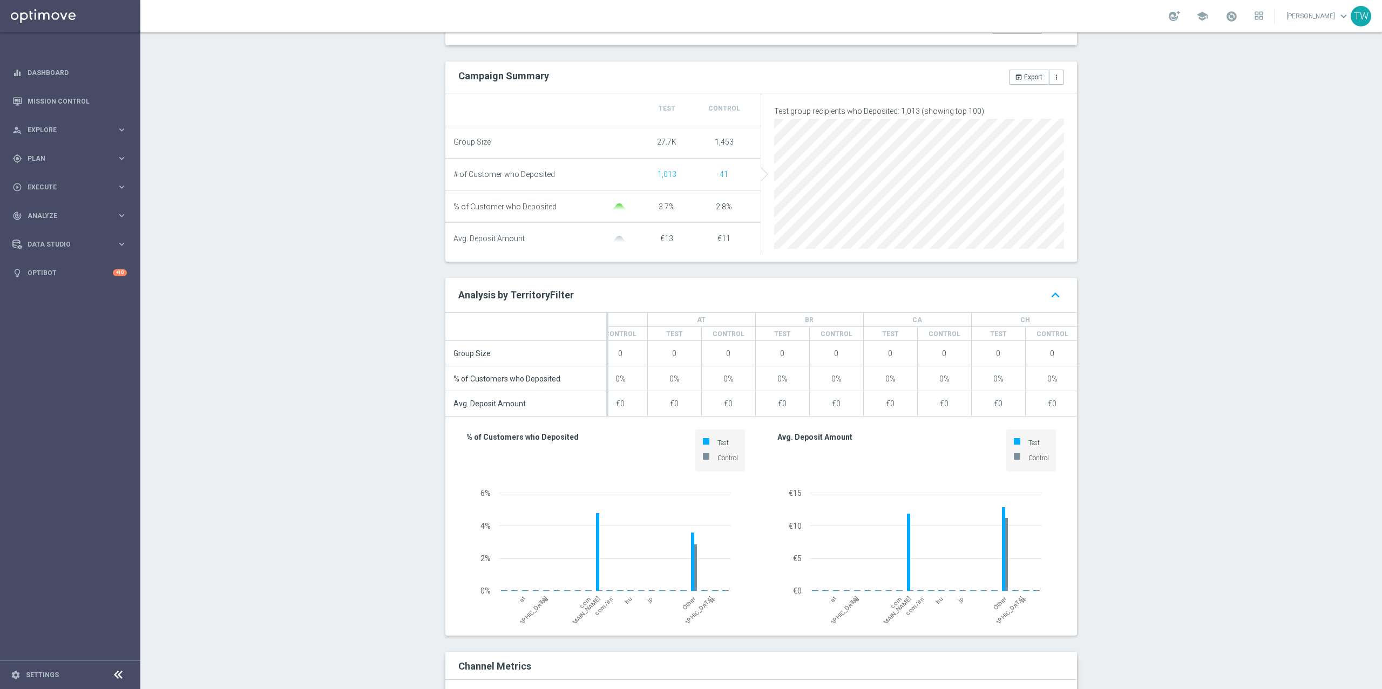
scroll to position [368, 0]
click at [1059, 77] on icon "more_vert" at bounding box center [1057, 78] width 8 height 8
click at [1016, 56] on span "Manage Attributes for Export" at bounding box center [1013, 59] width 85 height 8
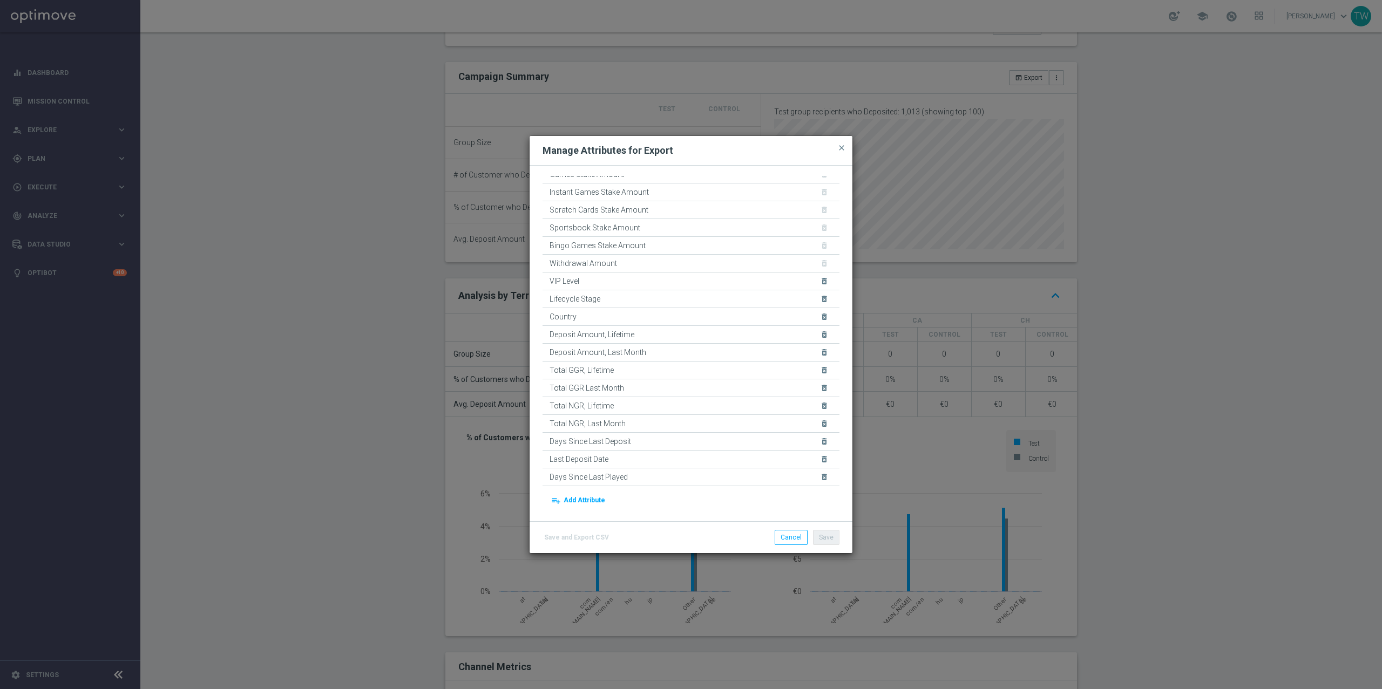
scroll to position [148, 0]
click at [601, 509] on div "Total NGR delete_forever Total GGR delete_forever Deposit Amount delete_forever…" at bounding box center [691, 344] width 323 height 356
click at [598, 502] on button "playlist_add Add Attribute" at bounding box center [578, 500] width 57 height 15
click at [618, 505] on input at bounding box center [595, 503] width 104 height 15
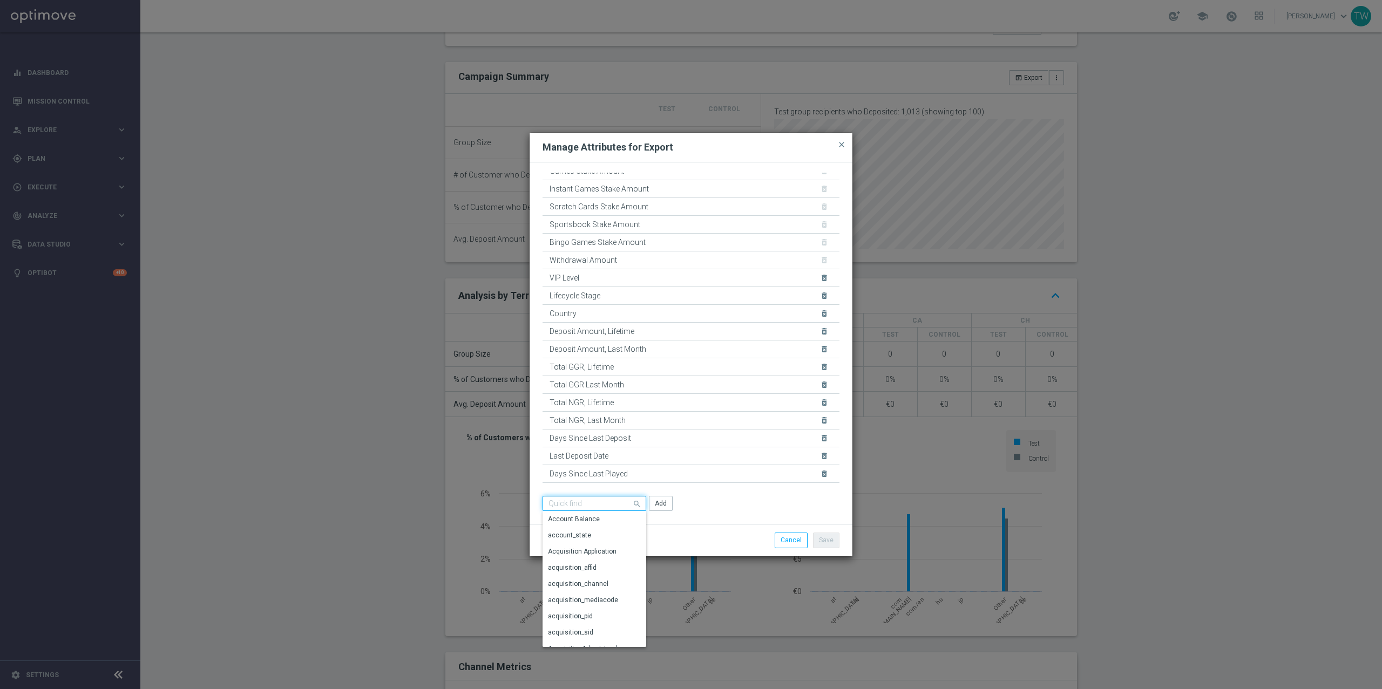
click at [609, 504] on input at bounding box center [595, 503] width 104 height 15
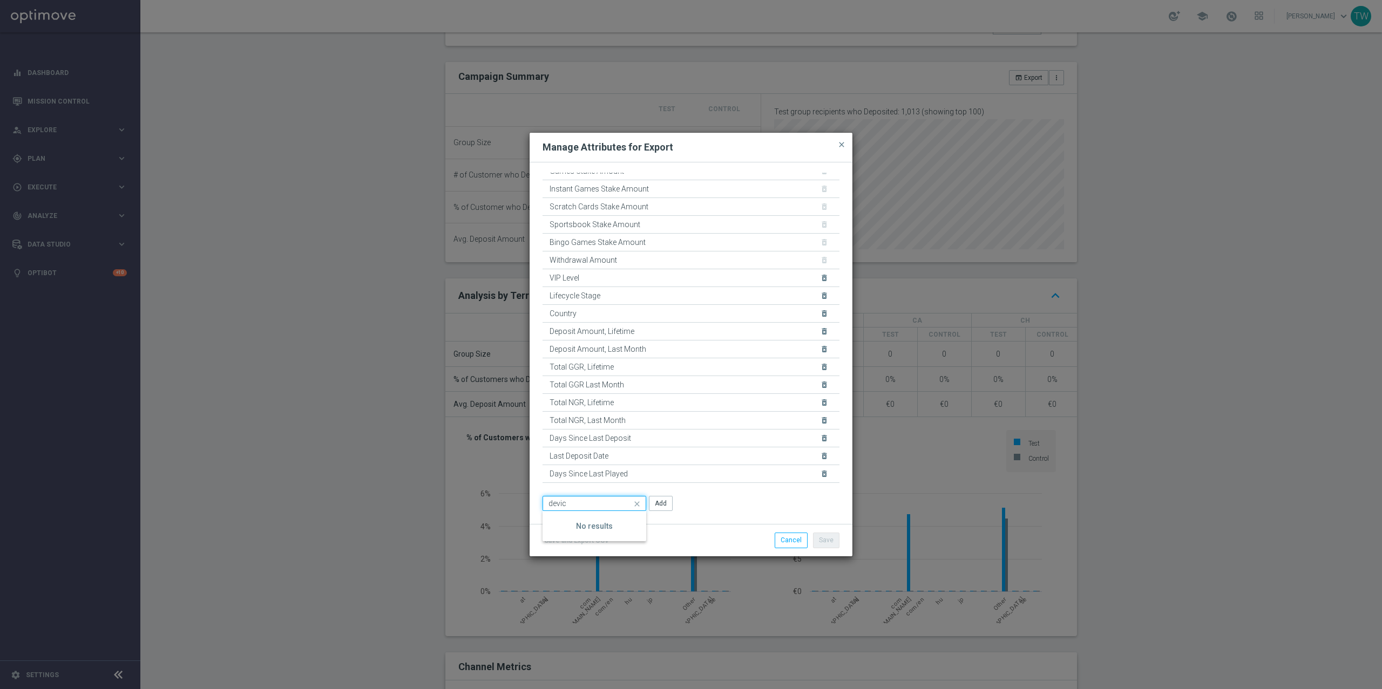
type input "device"
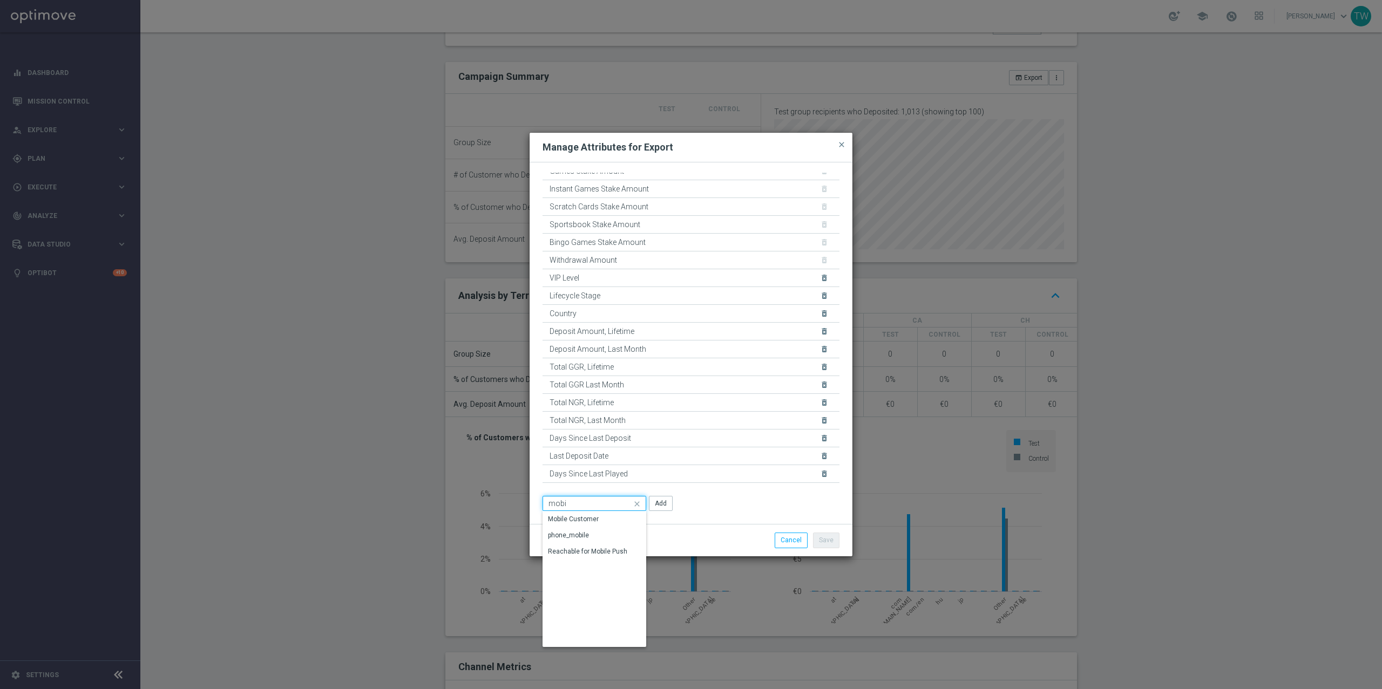
type input "mobil"
type input "chan"
click at [842, 147] on span "close" at bounding box center [841, 144] width 9 height 9
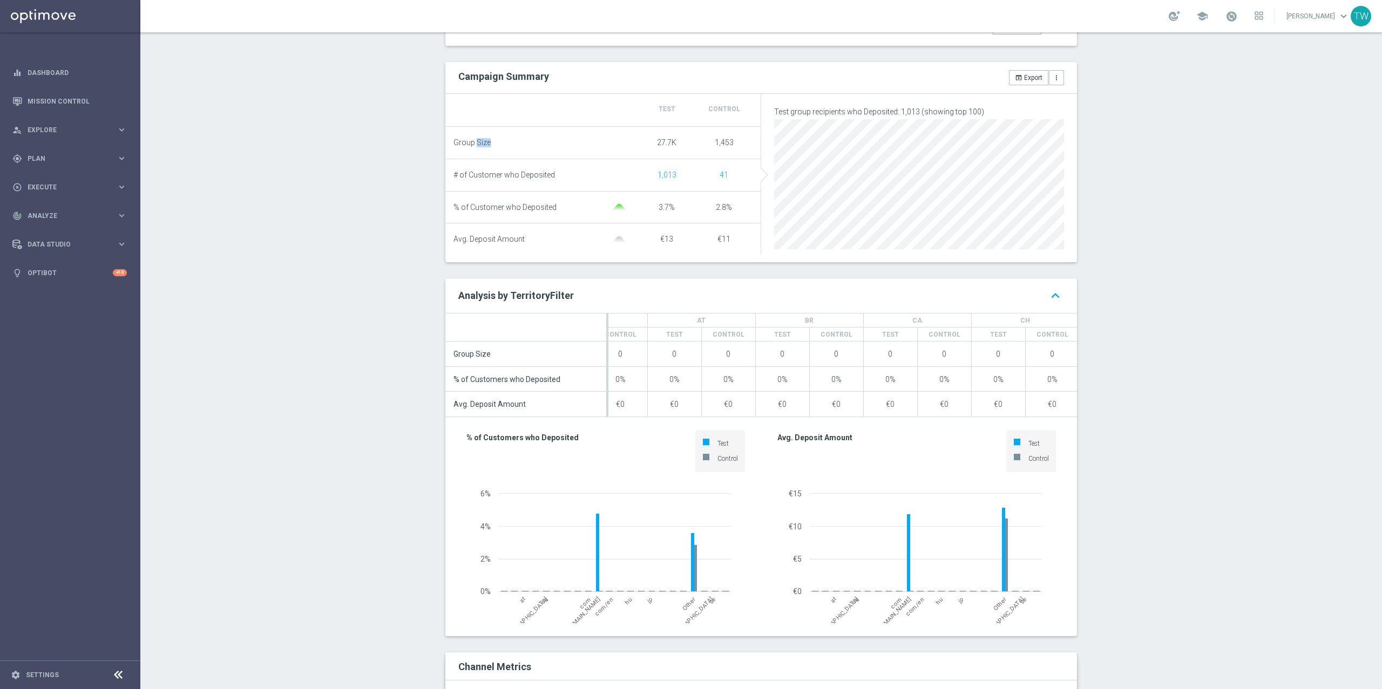
drag, startPoint x: 502, startPoint y: 146, endPoint x: 571, endPoint y: 207, distance: 92.2
click at [569, 153] on li "Group Size 27.7K 1,453" at bounding box center [603, 143] width 316 height 32
click at [567, 210] on div "% of Customer who Deposited" at bounding box center [546, 207] width 185 height 9
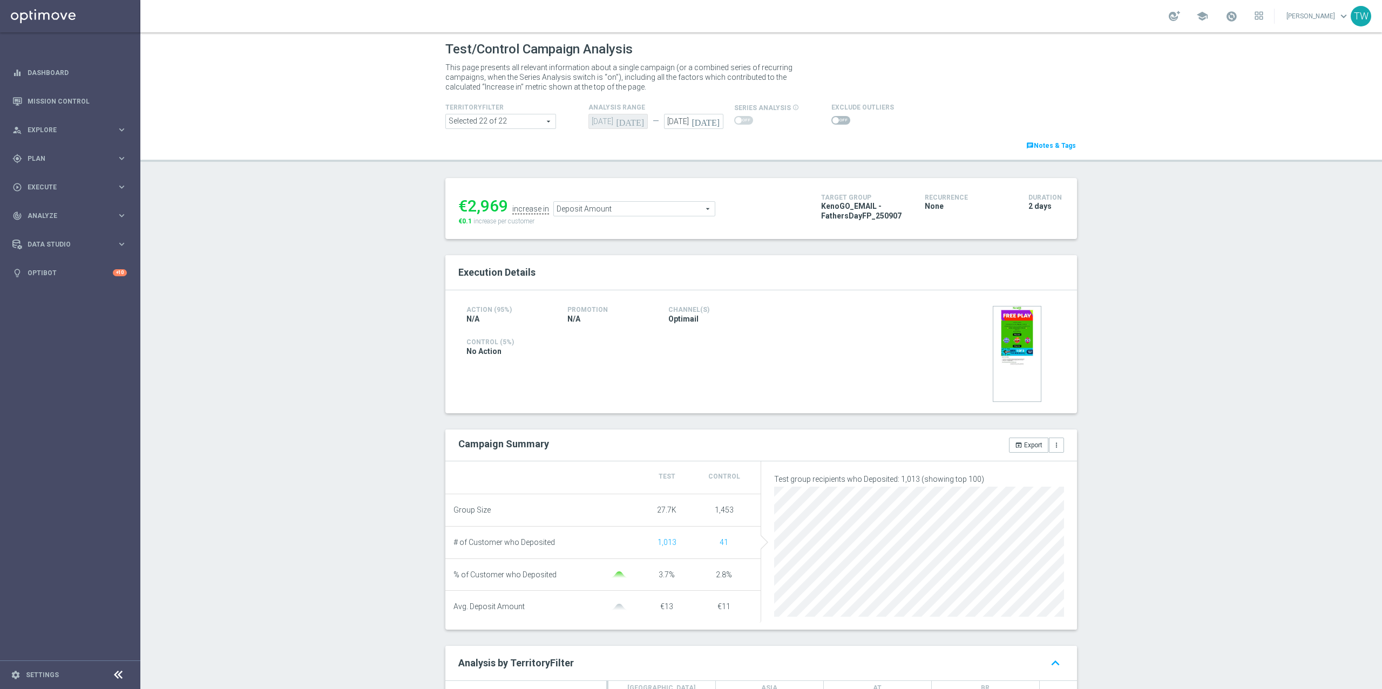
click at [701, 215] on span "Deposit Amount" at bounding box center [634, 209] width 161 height 14
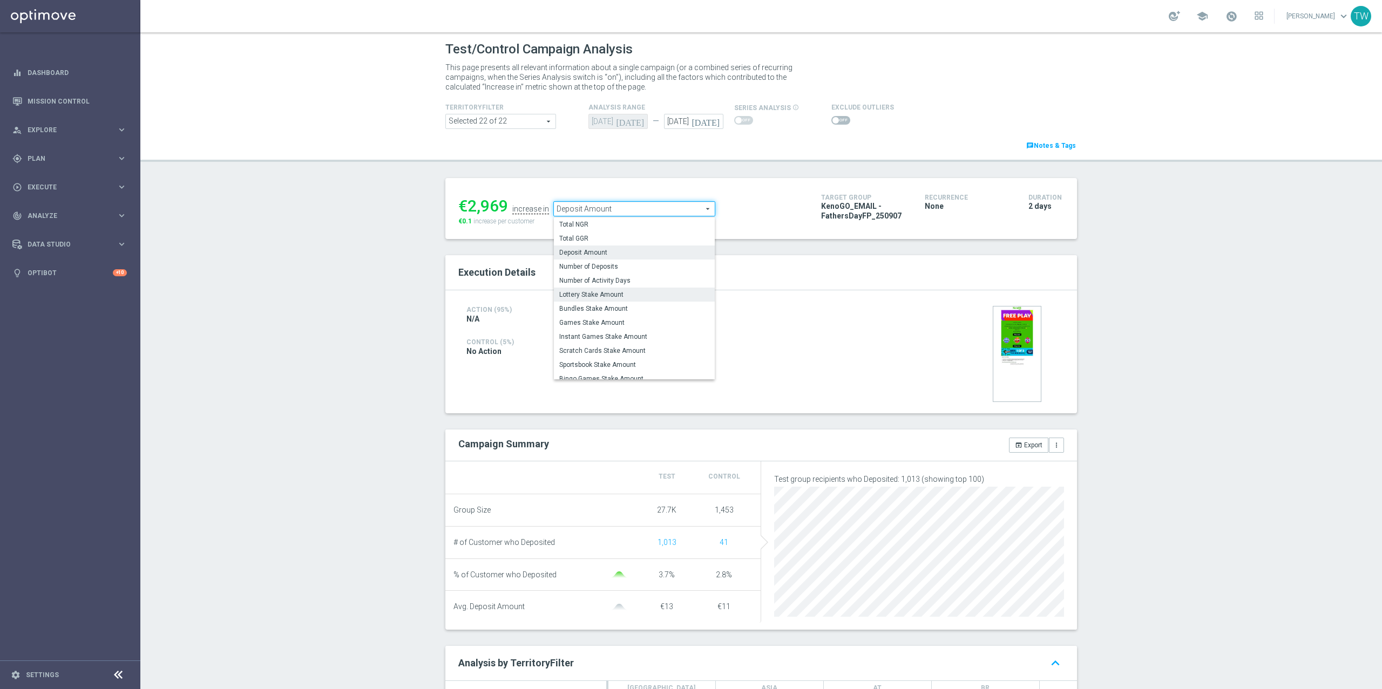
click at [658, 290] on span "Lottery Stake Amount" at bounding box center [634, 294] width 150 height 9
type input "Lottery Stake Amount"
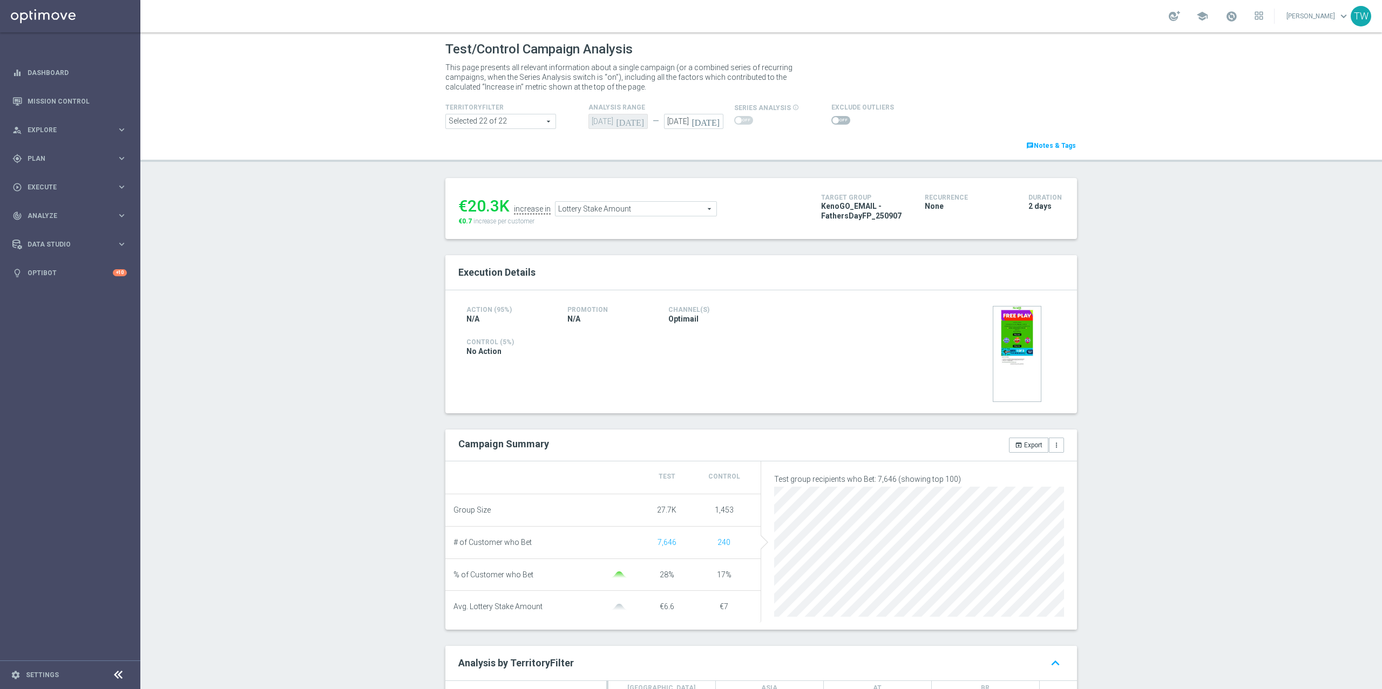
scroll to position [40, 0]
